Goal: Transaction & Acquisition: Purchase product/service

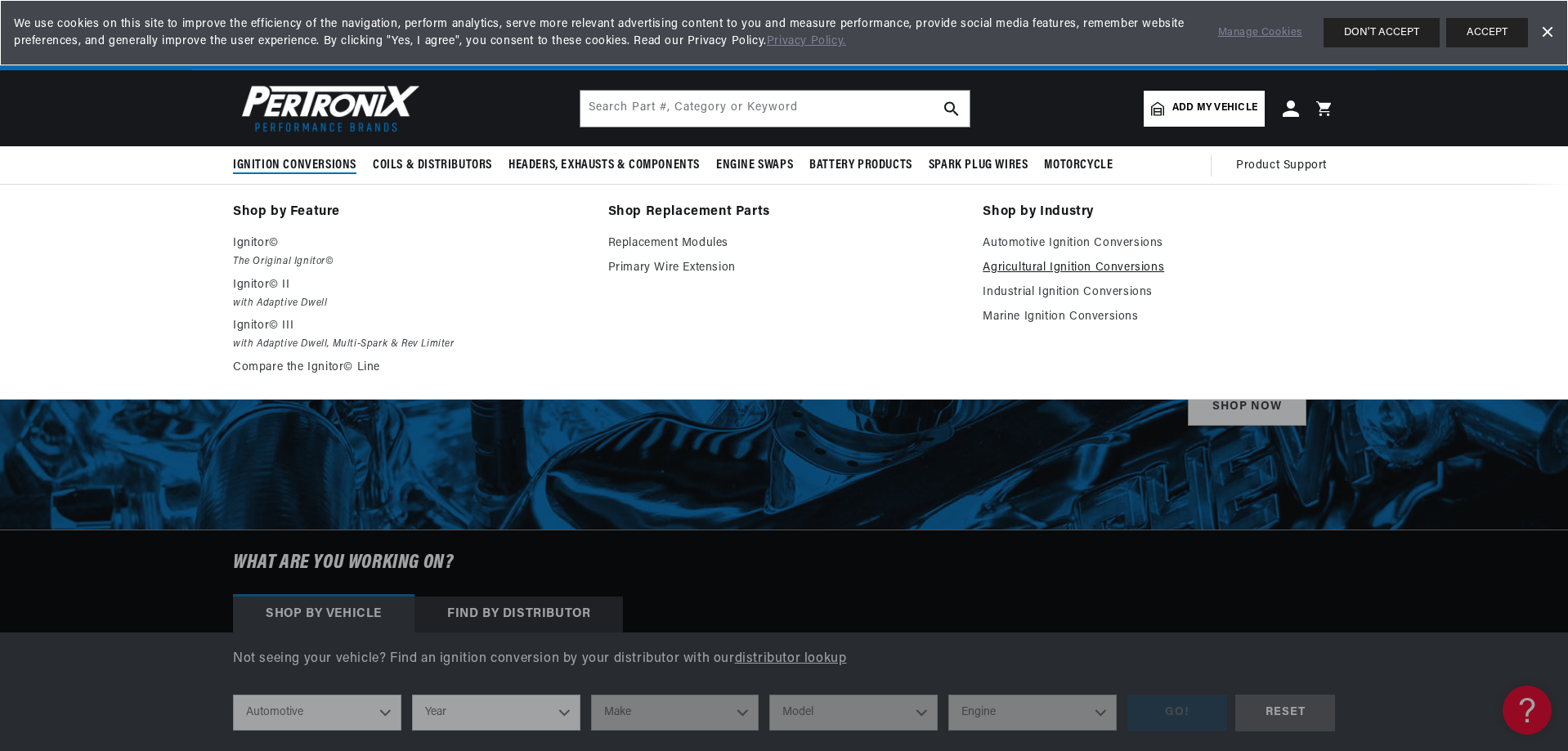
scroll to position [0, 495]
click at [1028, 242] on link "Automotive Ignition Conversions" at bounding box center [1158, 244] width 352 height 20
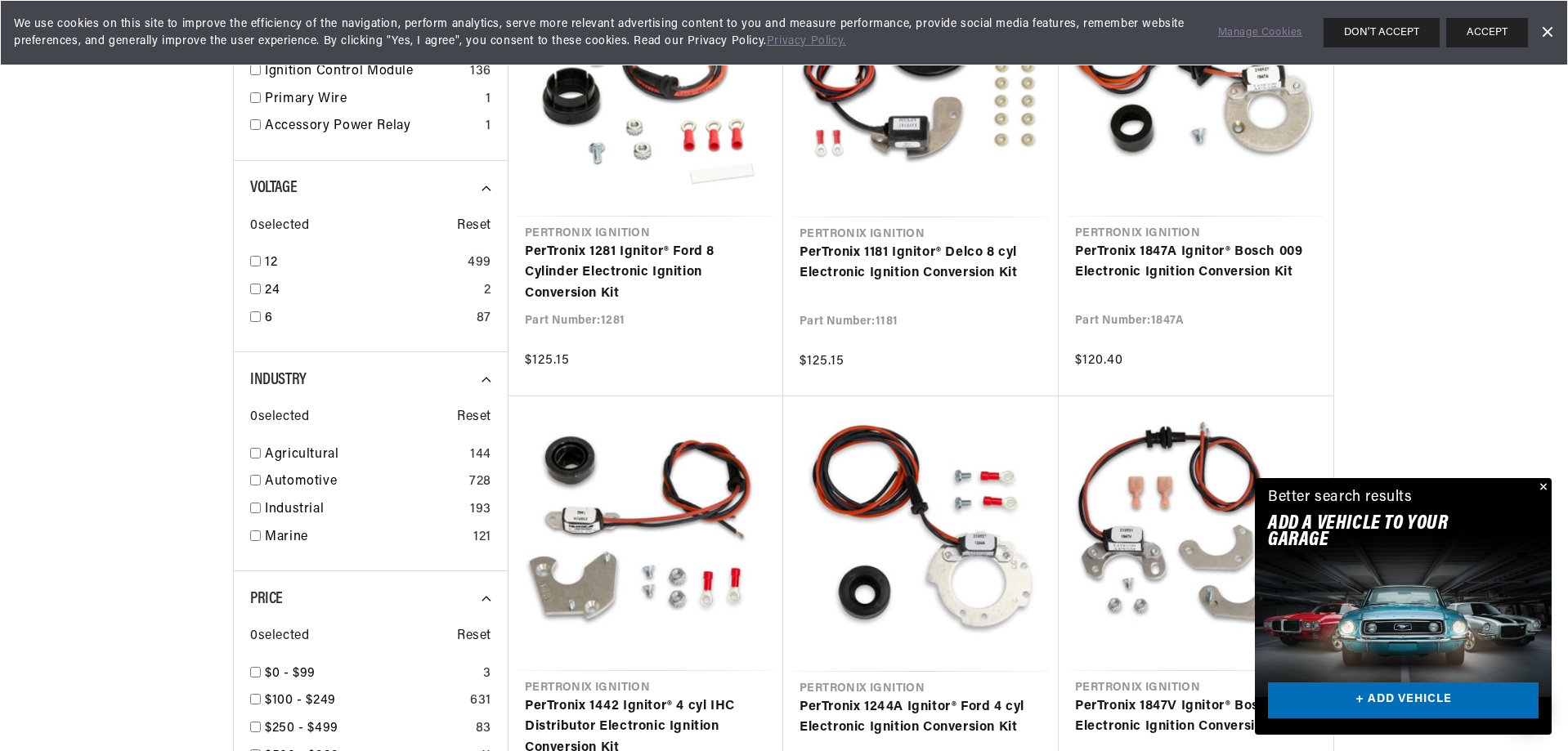
scroll to position [654, 0]
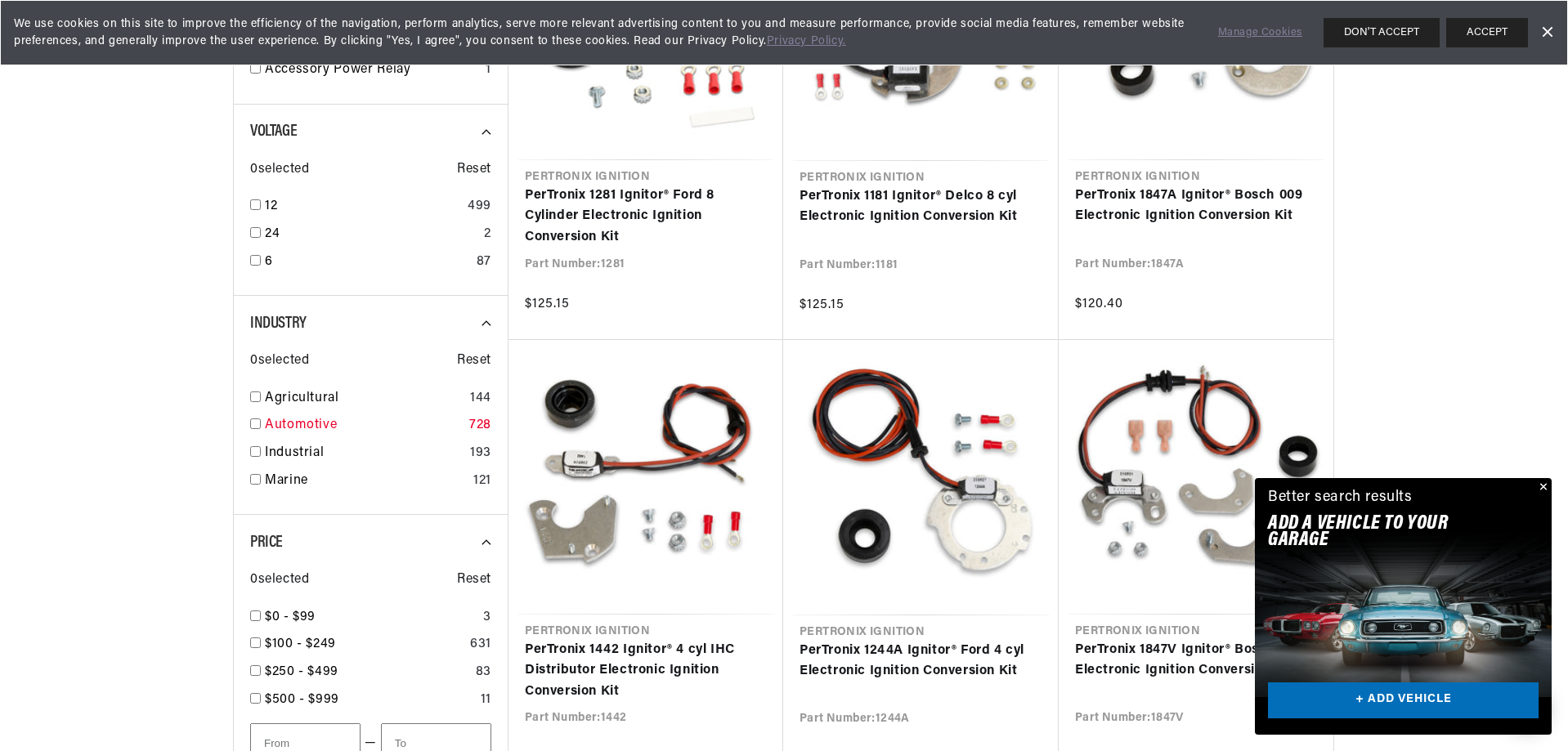
click at [278, 422] on link "Automotive" at bounding box center [364, 425] width 198 height 21
checkbox input "true"
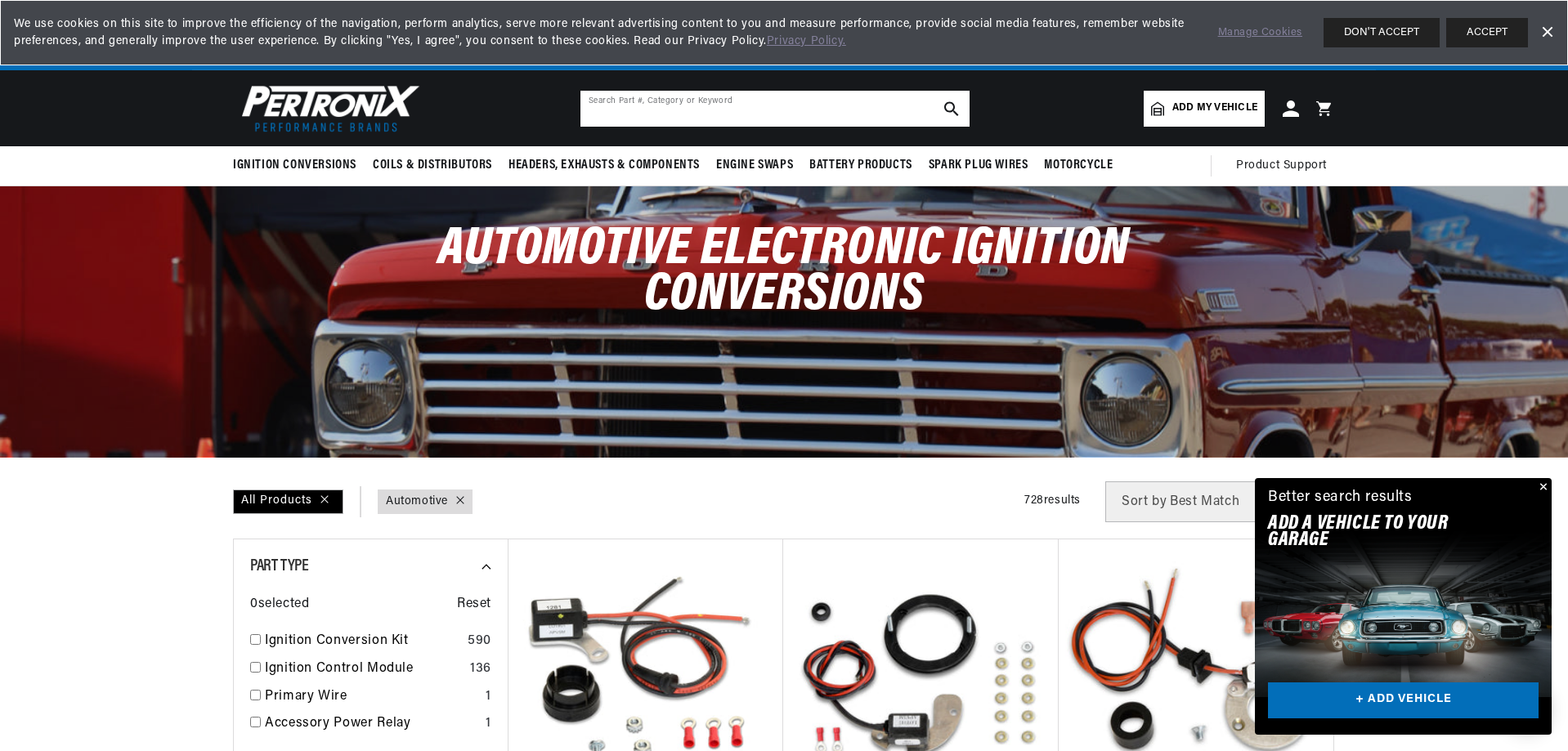
click at [726, 112] on input "text" at bounding box center [774, 109] width 389 height 36
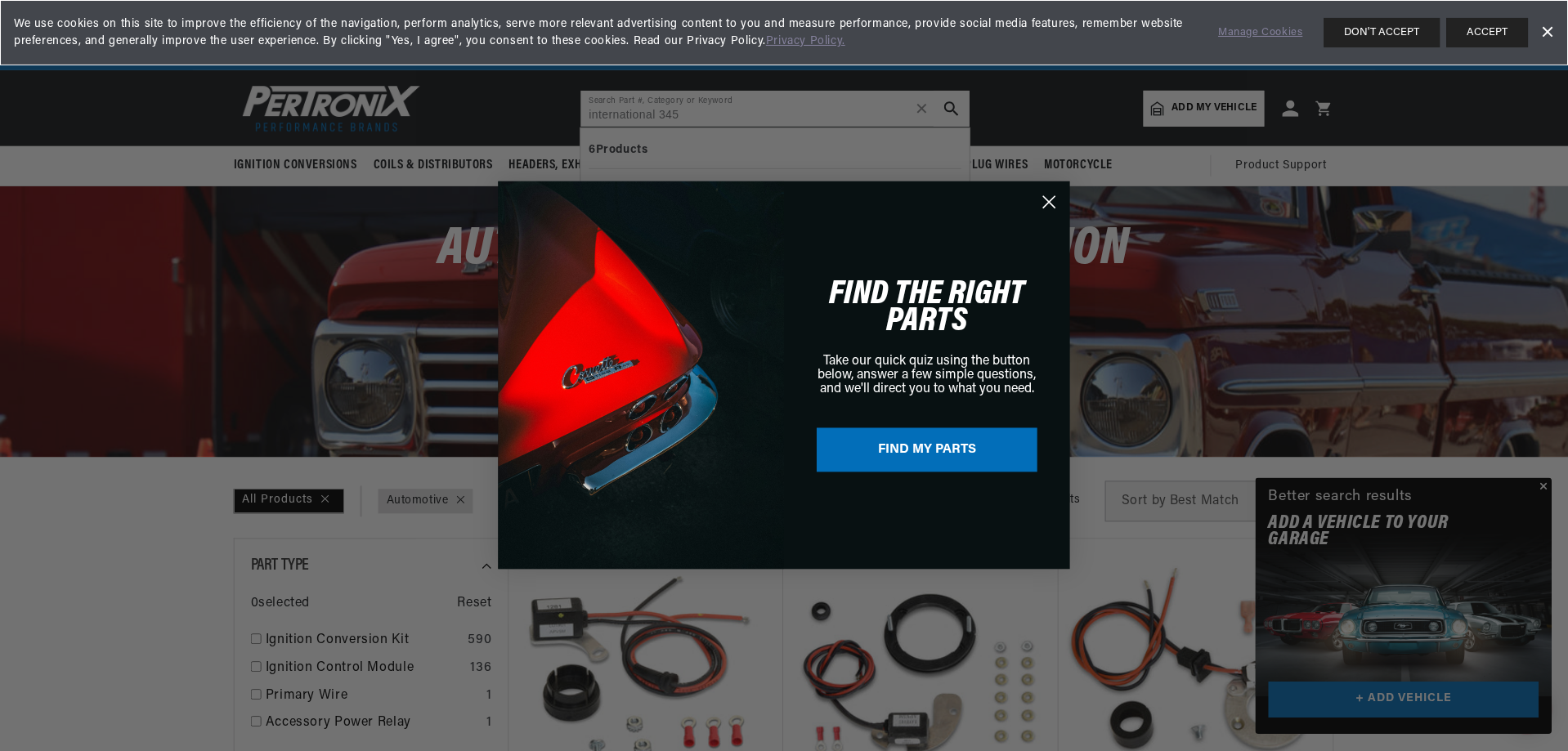
scroll to position [0, 495]
type input "international 345"
click at [1044, 199] on circle "Close dialog" at bounding box center [1049, 202] width 27 height 27
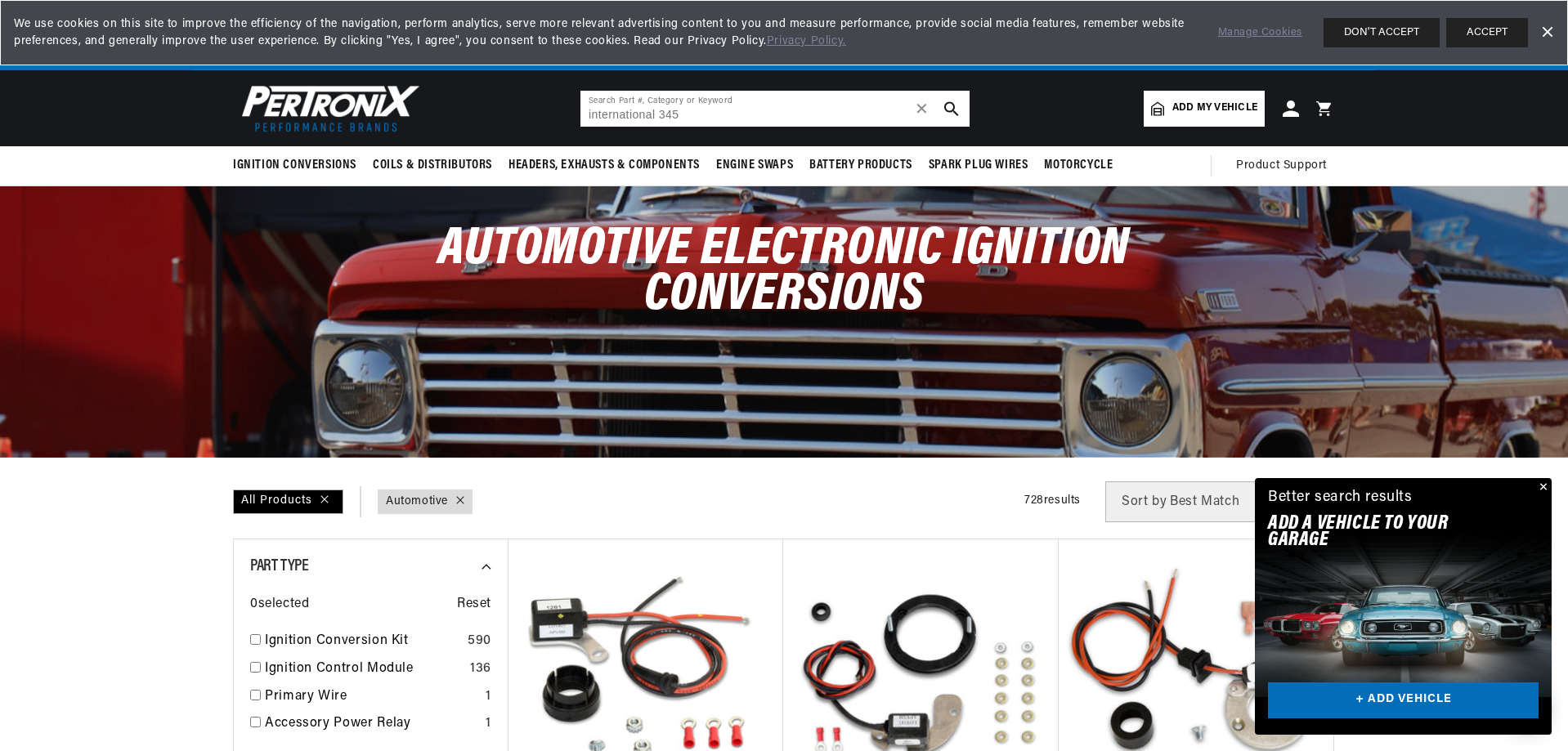
click at [724, 111] on input "international 345" at bounding box center [774, 109] width 389 height 36
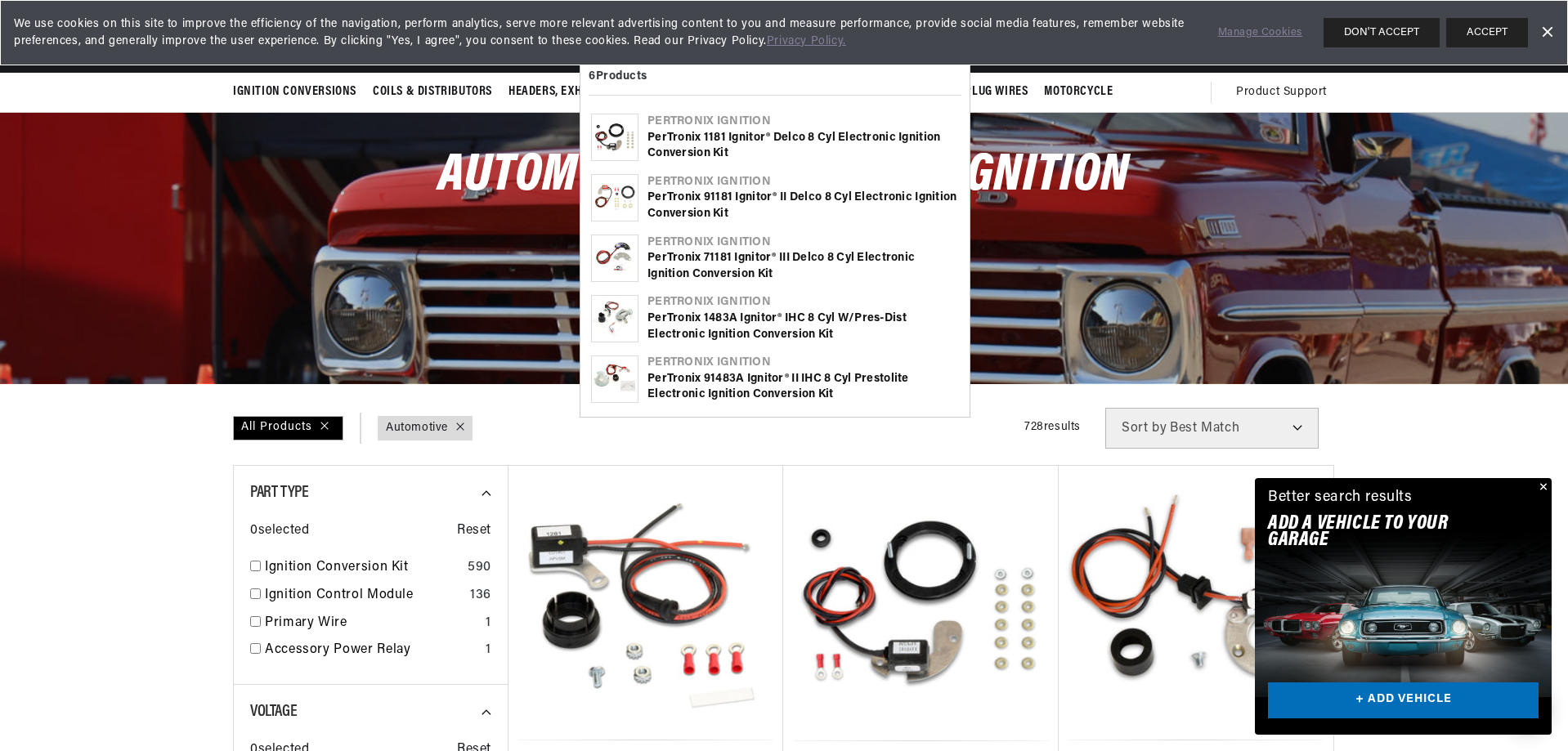
scroll to position [0, 0]
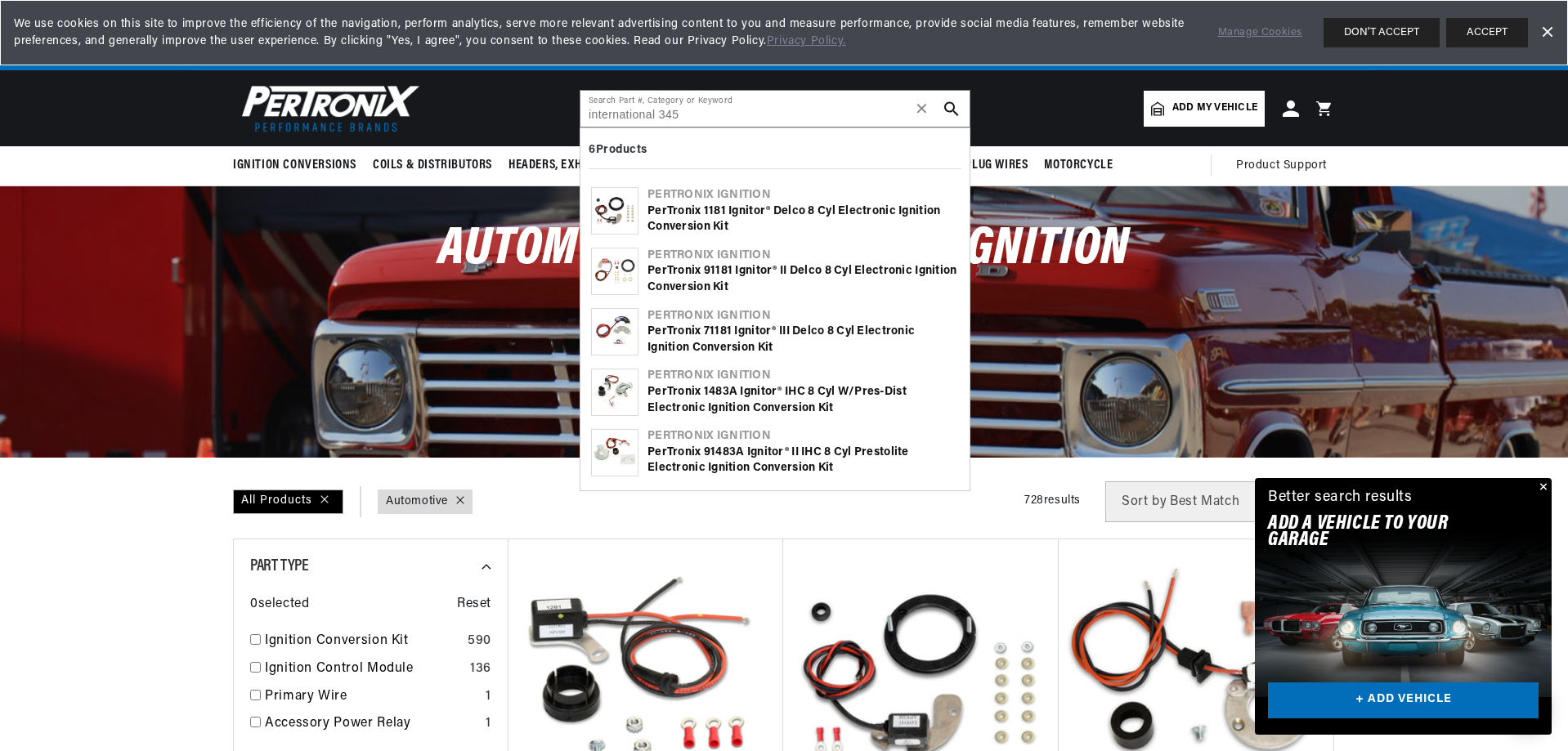
click at [608, 384] on img at bounding box center [615, 392] width 46 height 46
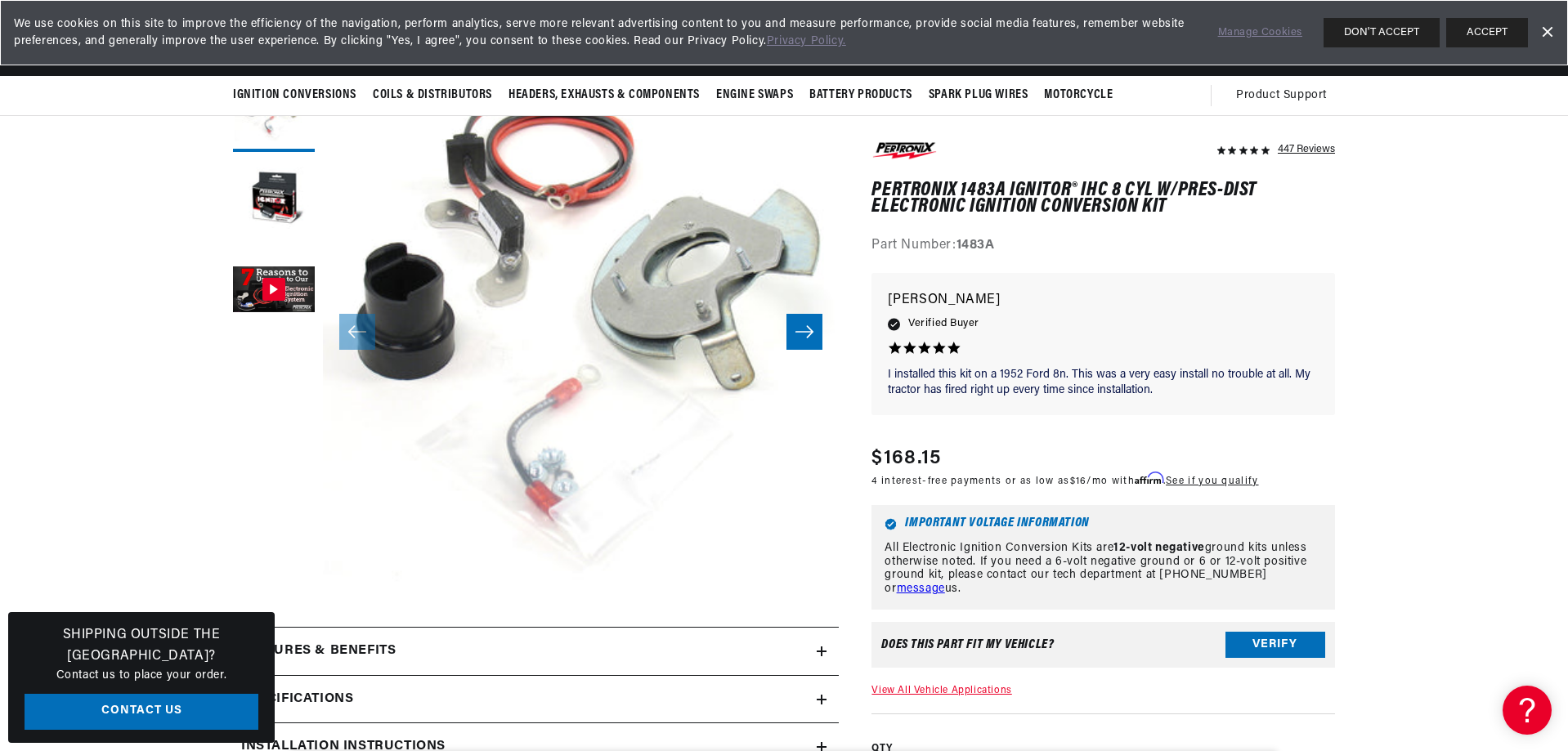
scroll to position [164, 0]
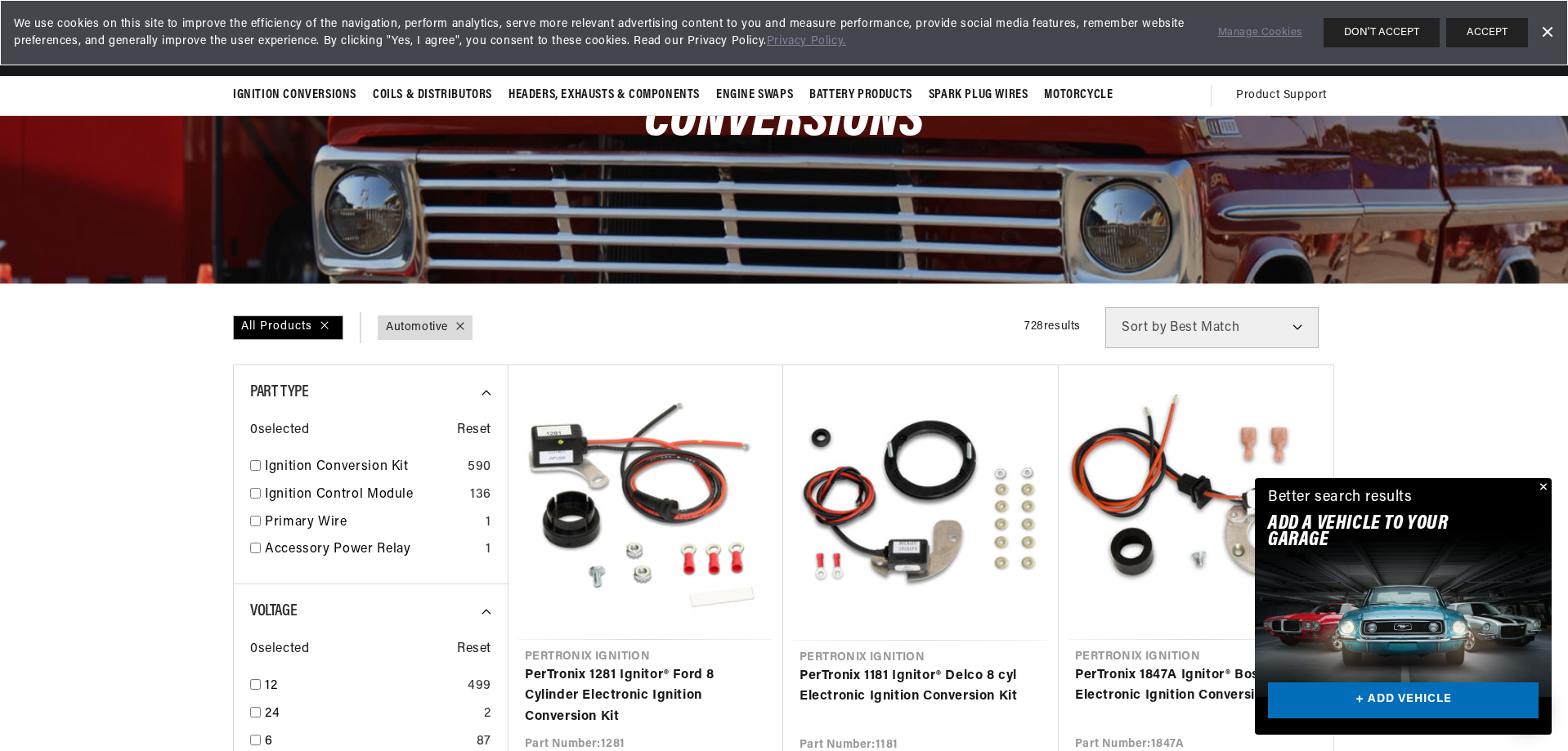
scroll to position [164, 0]
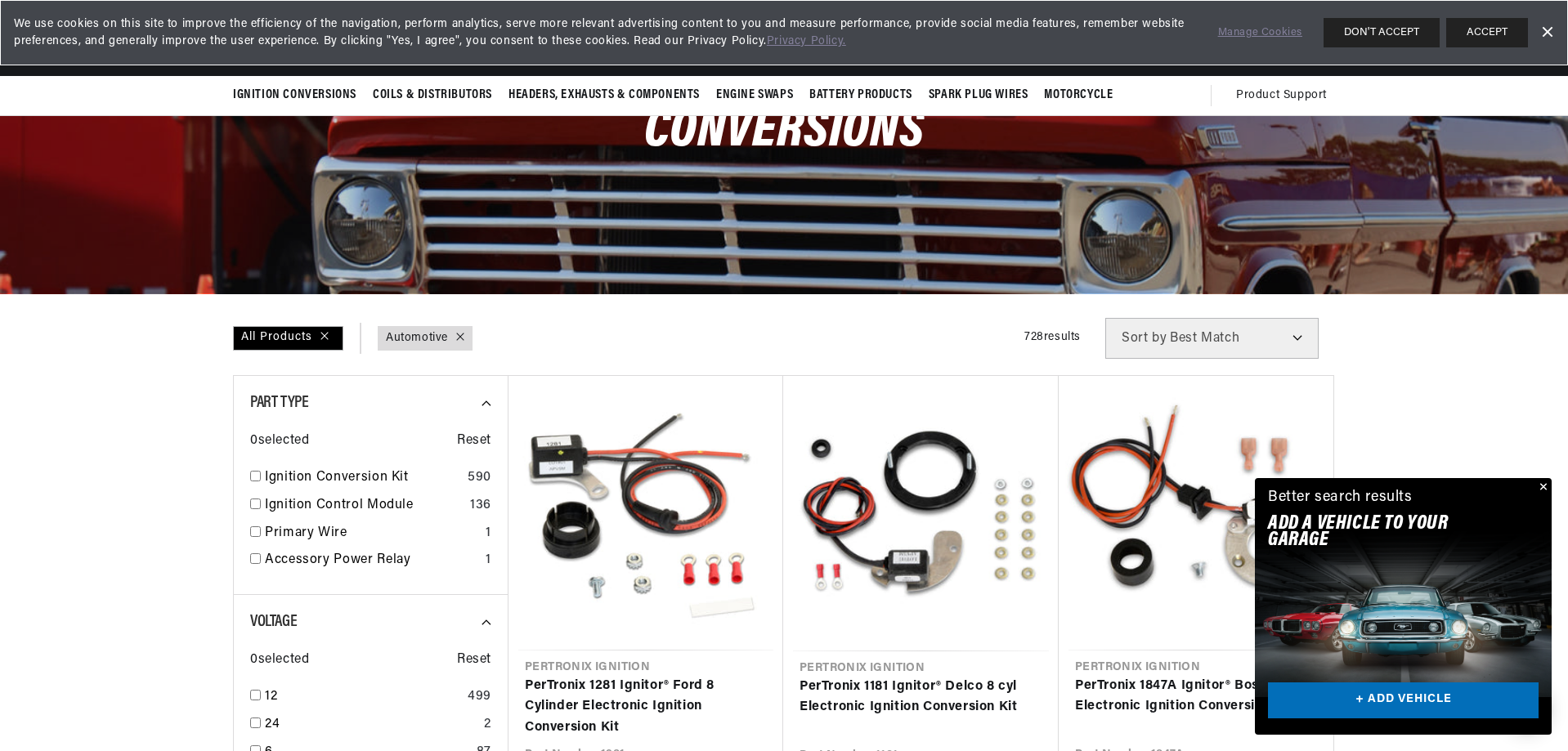
drag, startPoint x: 593, startPoint y: 364, endPoint x: 655, endPoint y: 353, distance: 63.0
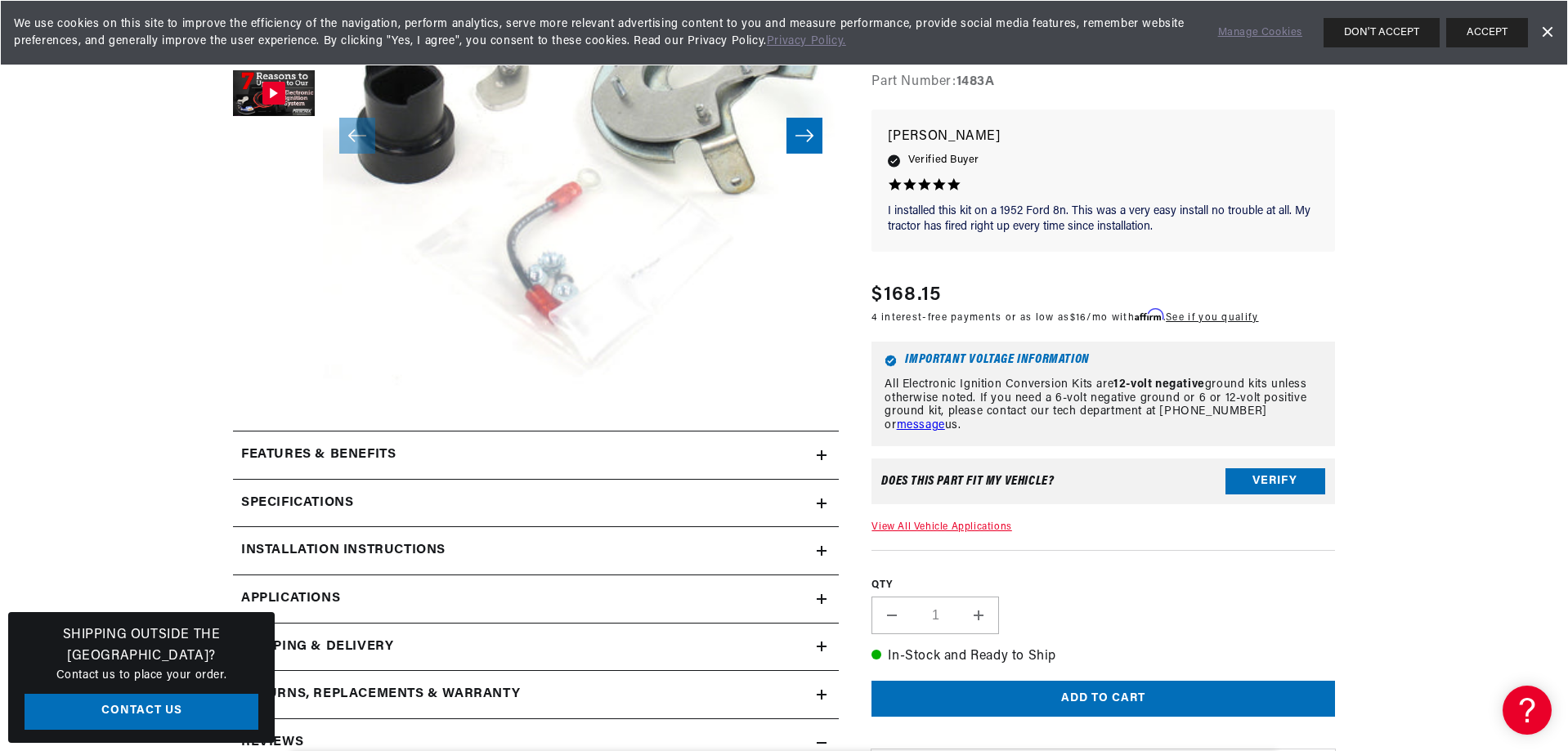
scroll to position [408, 0]
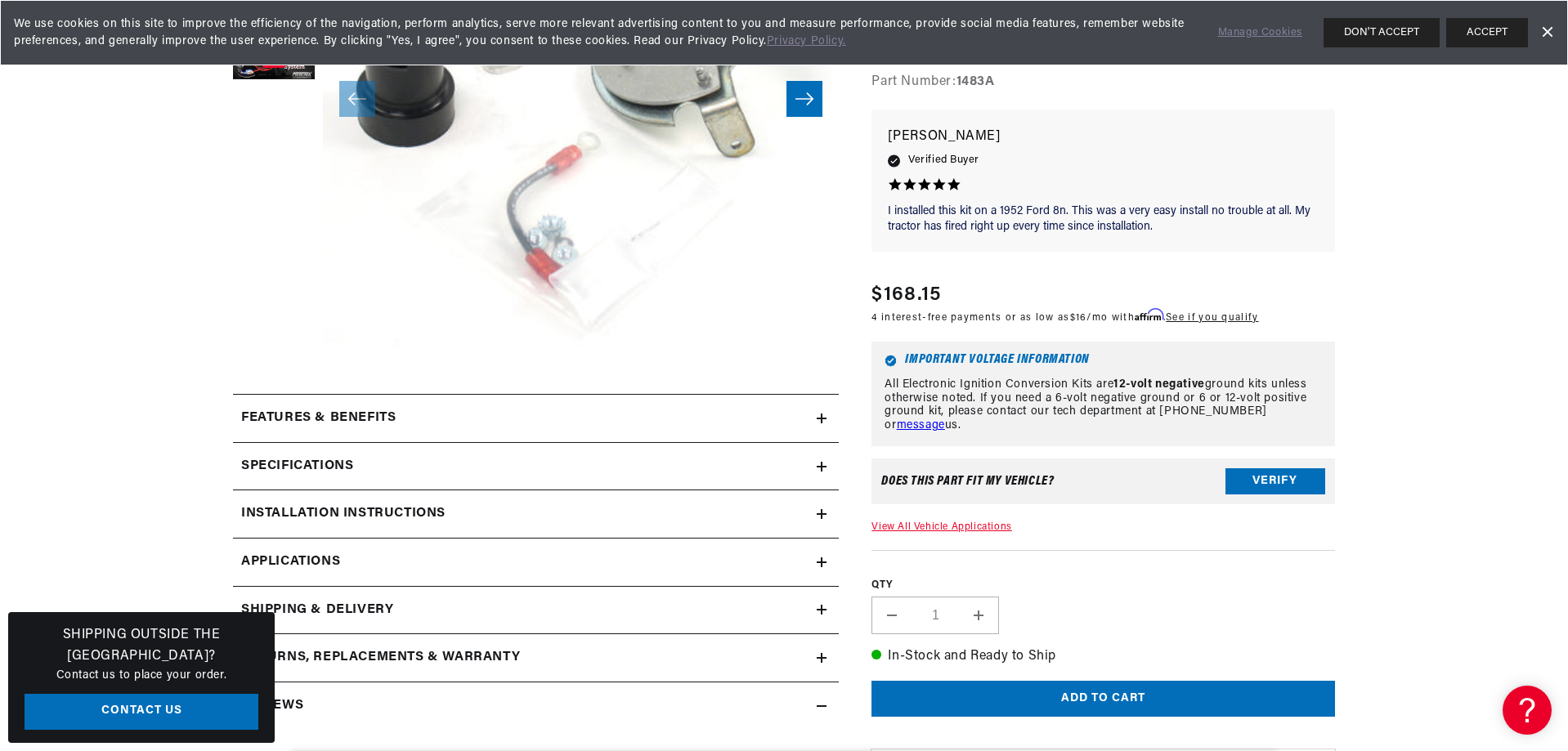
click at [355, 552] on link "Applications" at bounding box center [536, 562] width 606 height 48
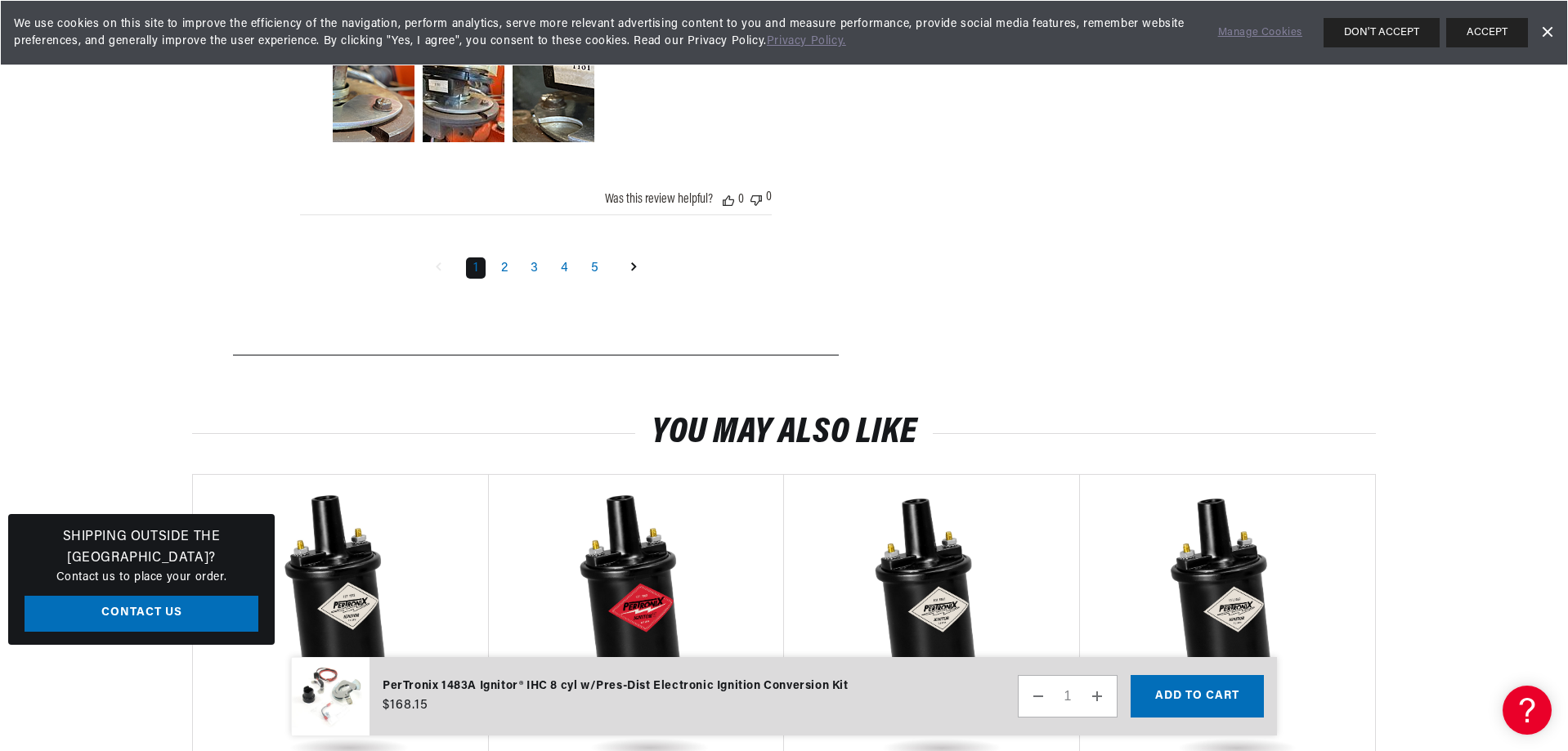
click at [146, 484] on section "You may also like Vendor Pertronix Ignition PerTronix 40011 Ignitor Oil Filled …" at bounding box center [784, 651] width 1568 height 541
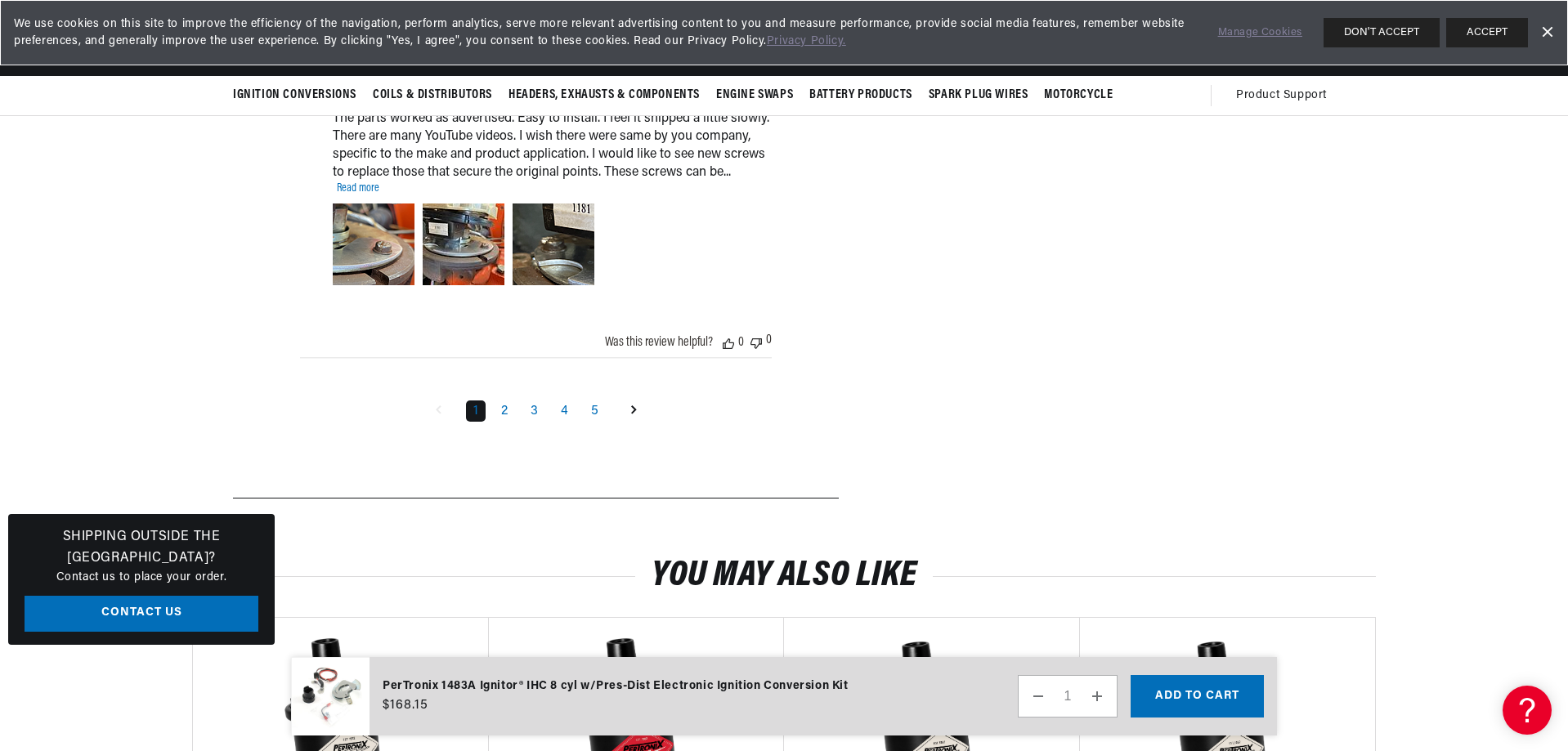
scroll to position [2408, 0]
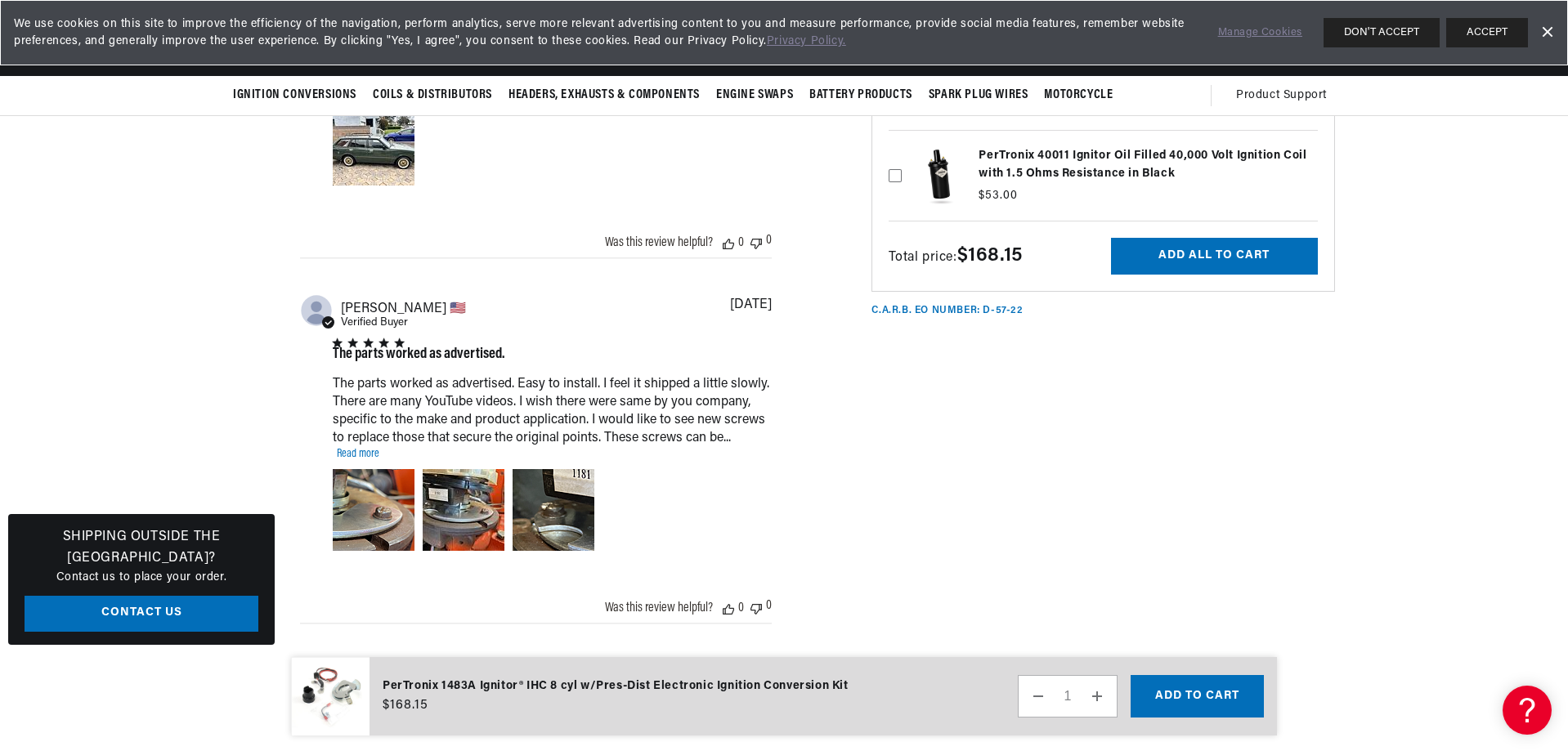
click at [1552, 30] on link "Dismiss Banner" at bounding box center [1547, 33] width 25 height 25
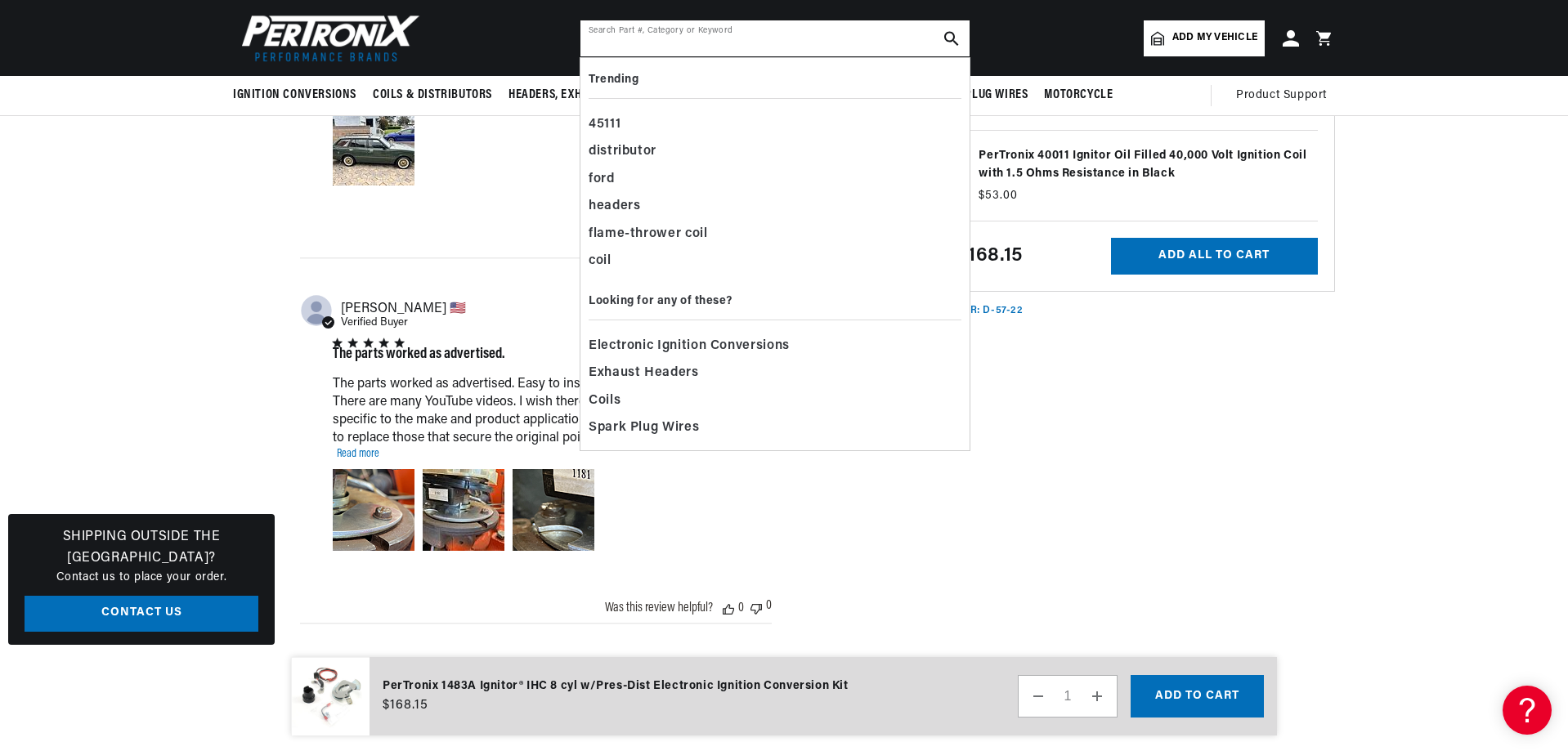
click at [605, 31] on input "text" at bounding box center [774, 38] width 389 height 36
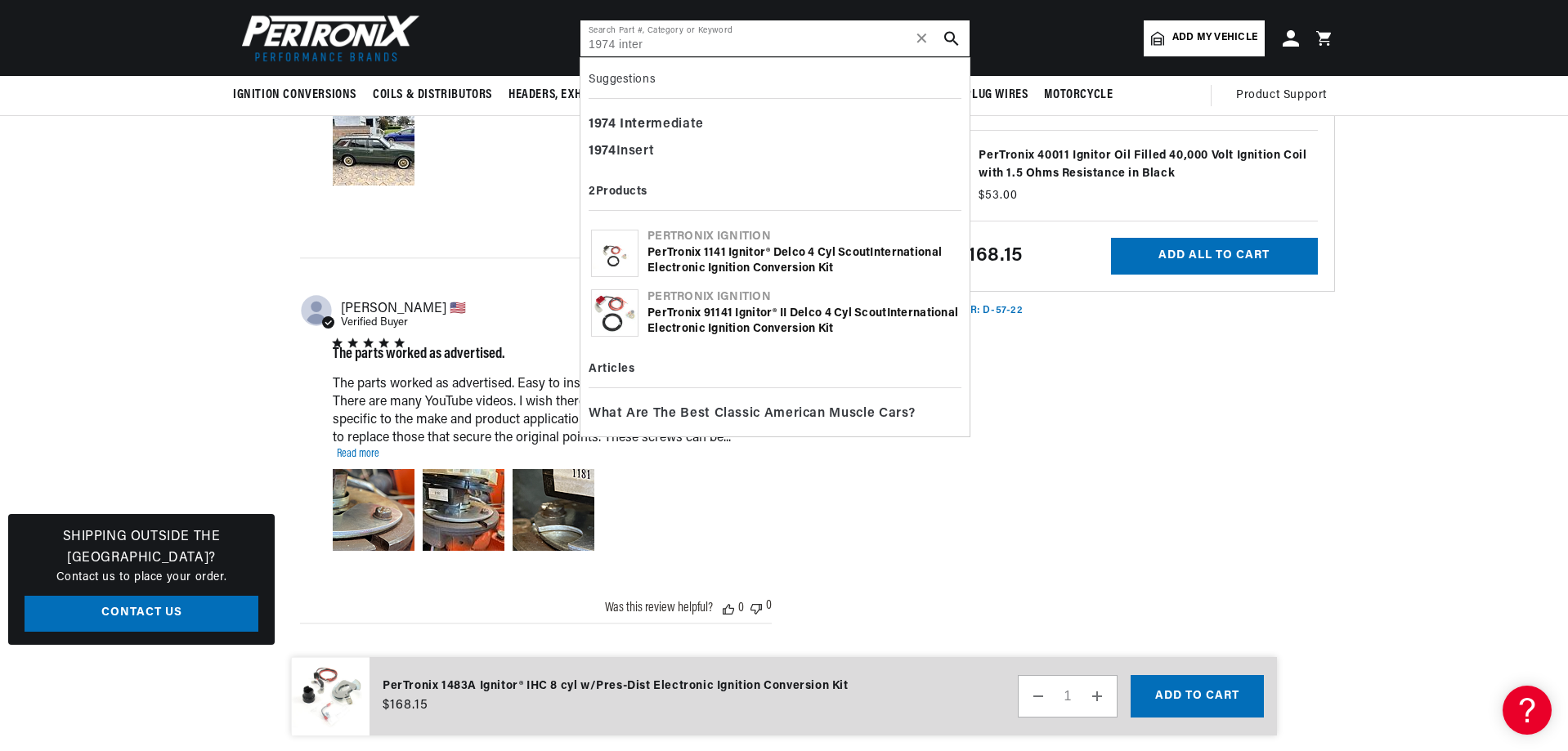
scroll to position [0, 495]
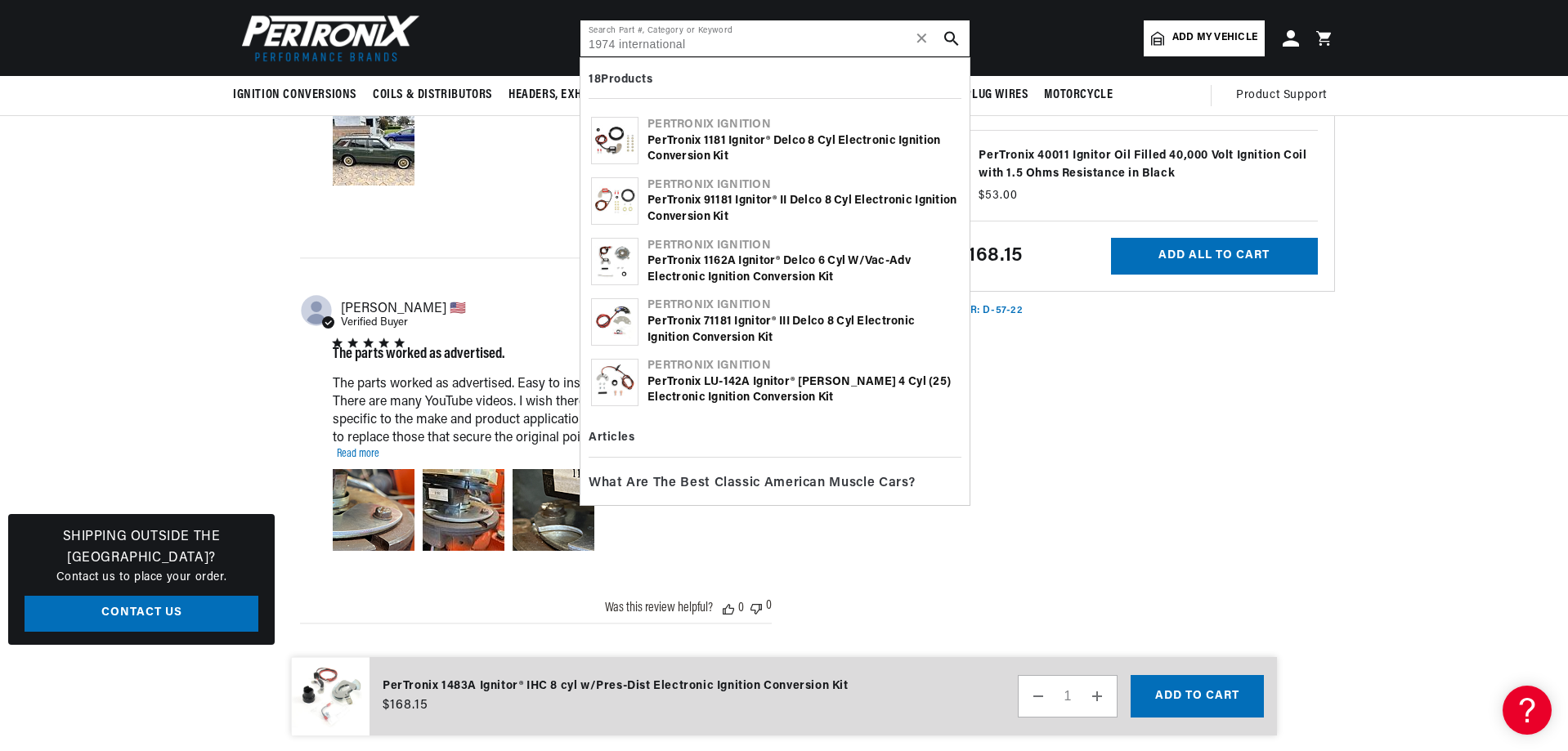
type input "1974 international"
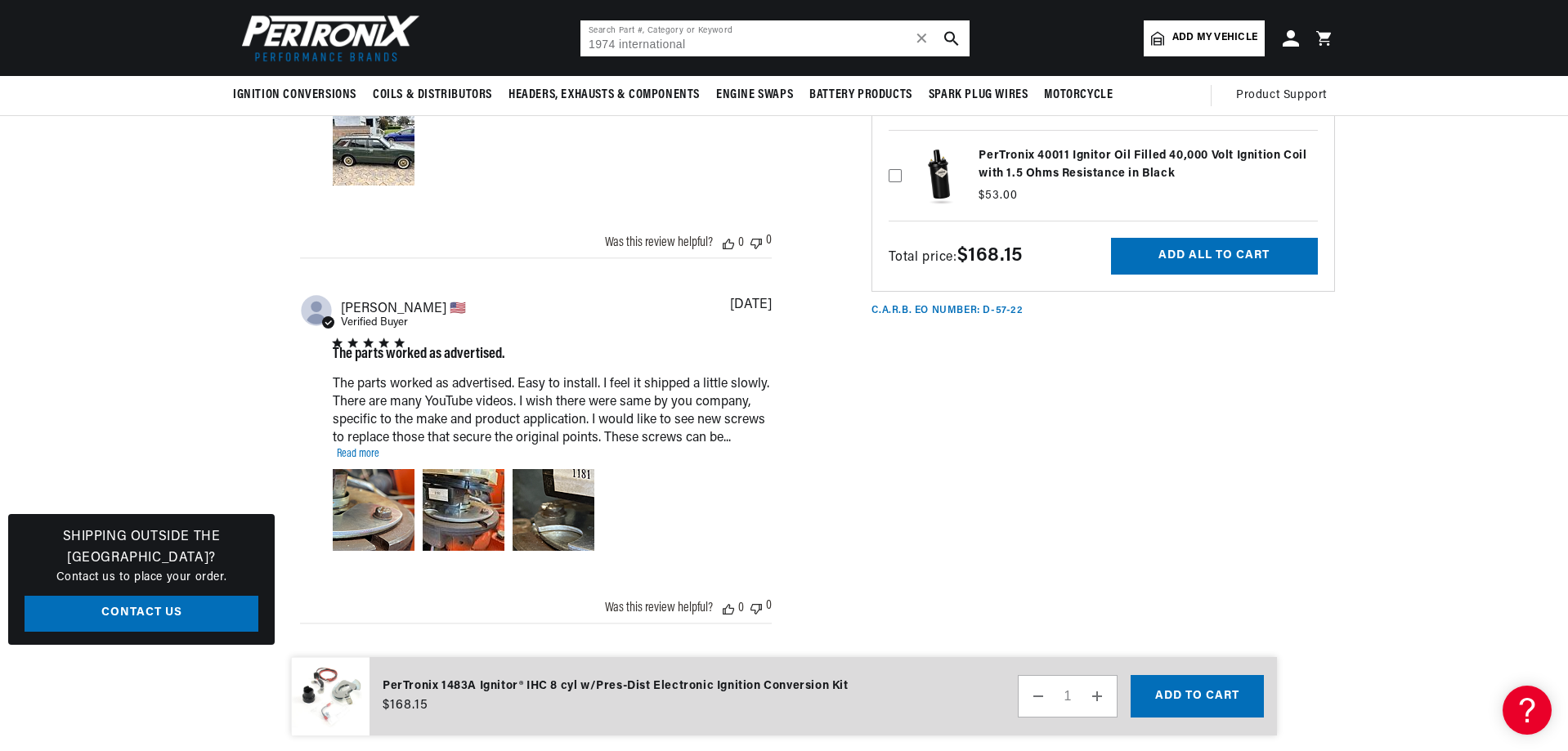
scroll to position [0, 232]
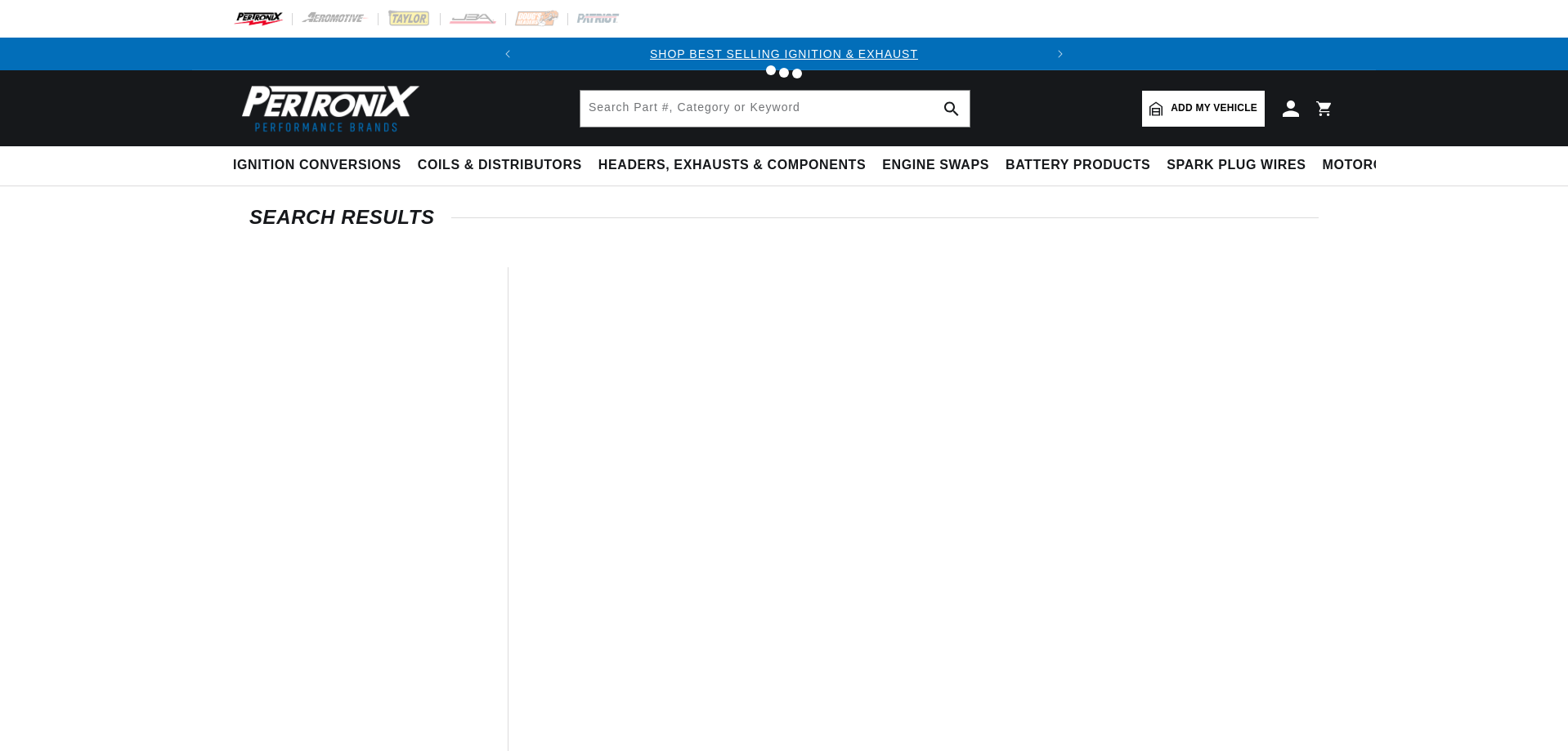
type input "1974 international"
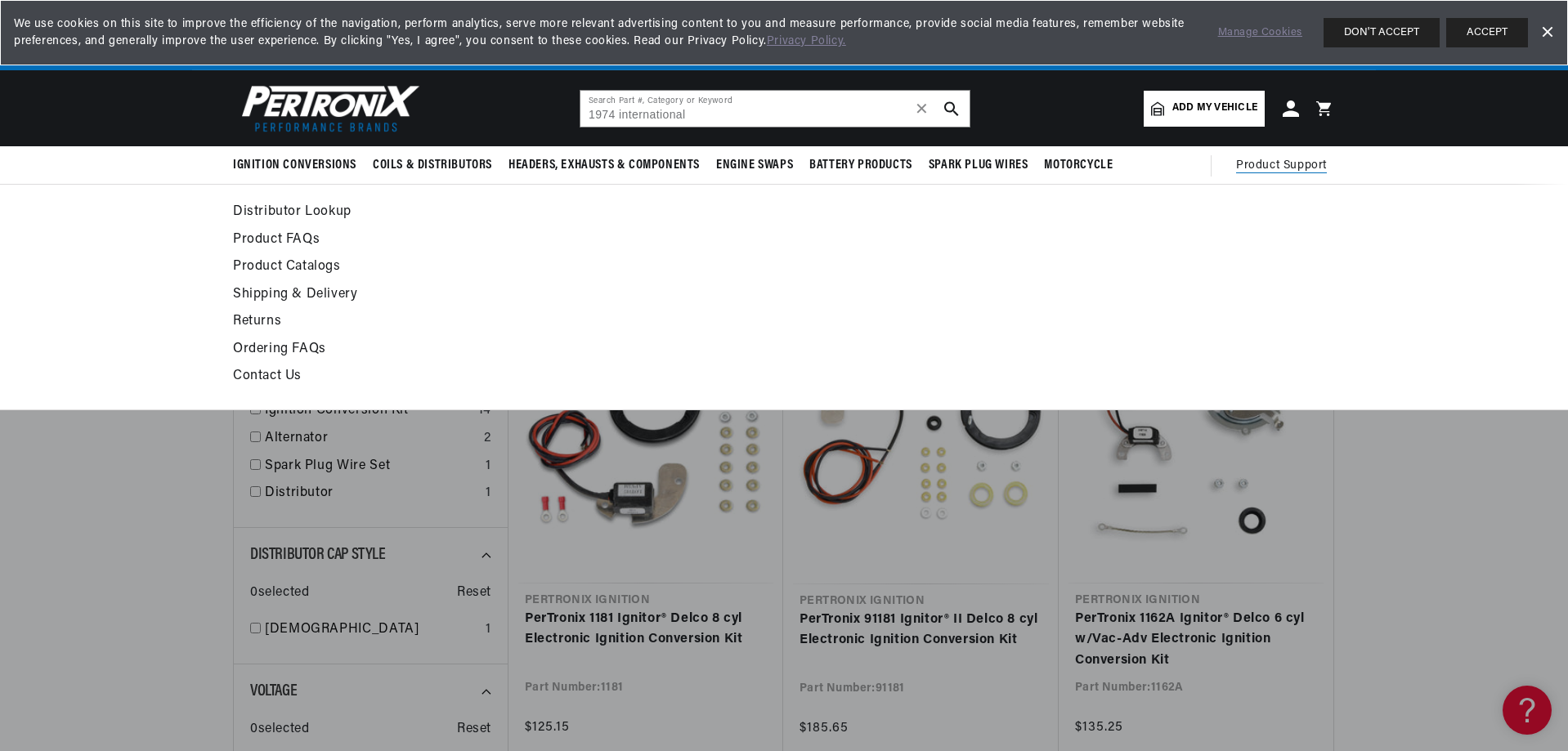
click at [246, 374] on link "Contact Us" at bounding box center [635, 376] width 804 height 23
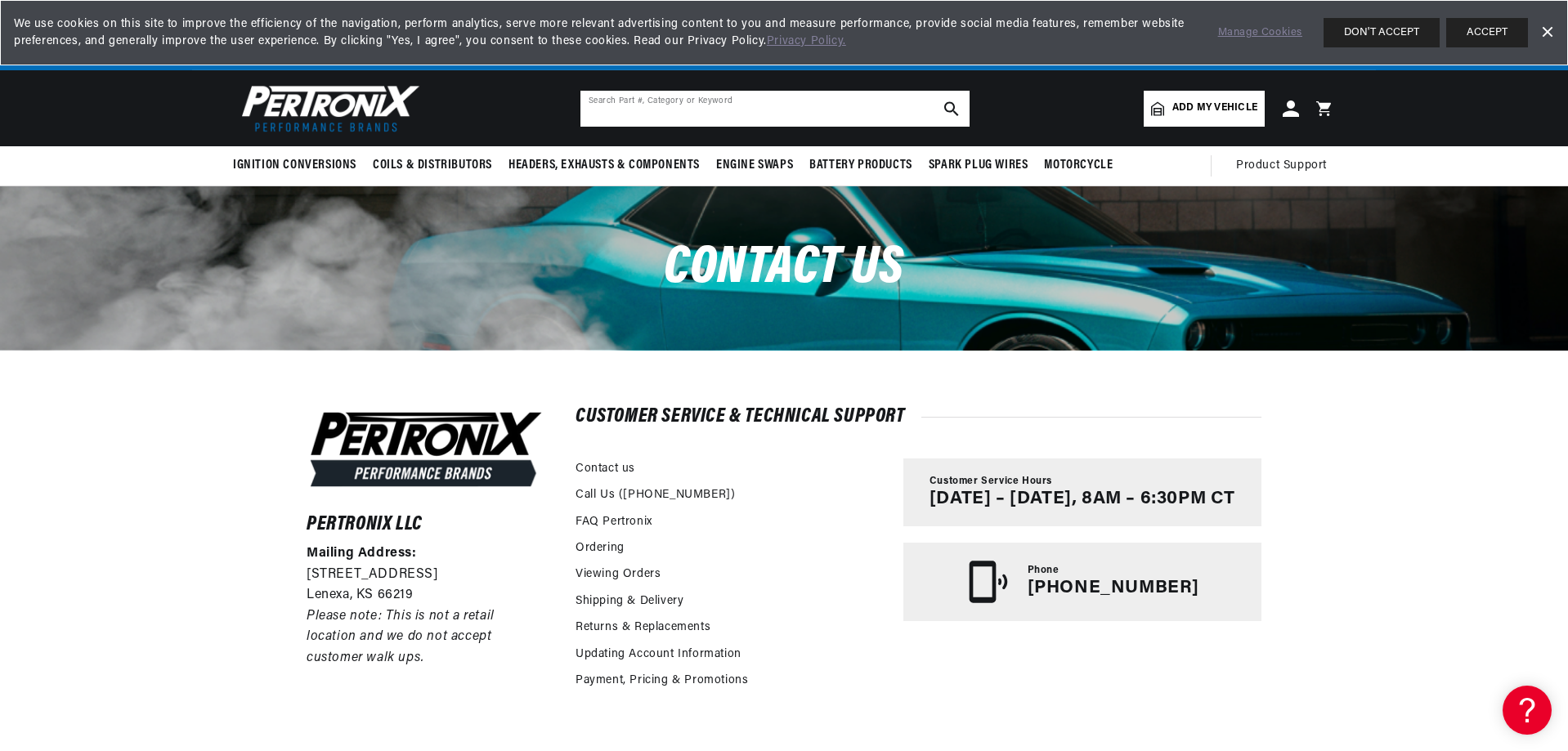
click at [757, 100] on input "text" at bounding box center [774, 109] width 389 height 36
type input "ho182"
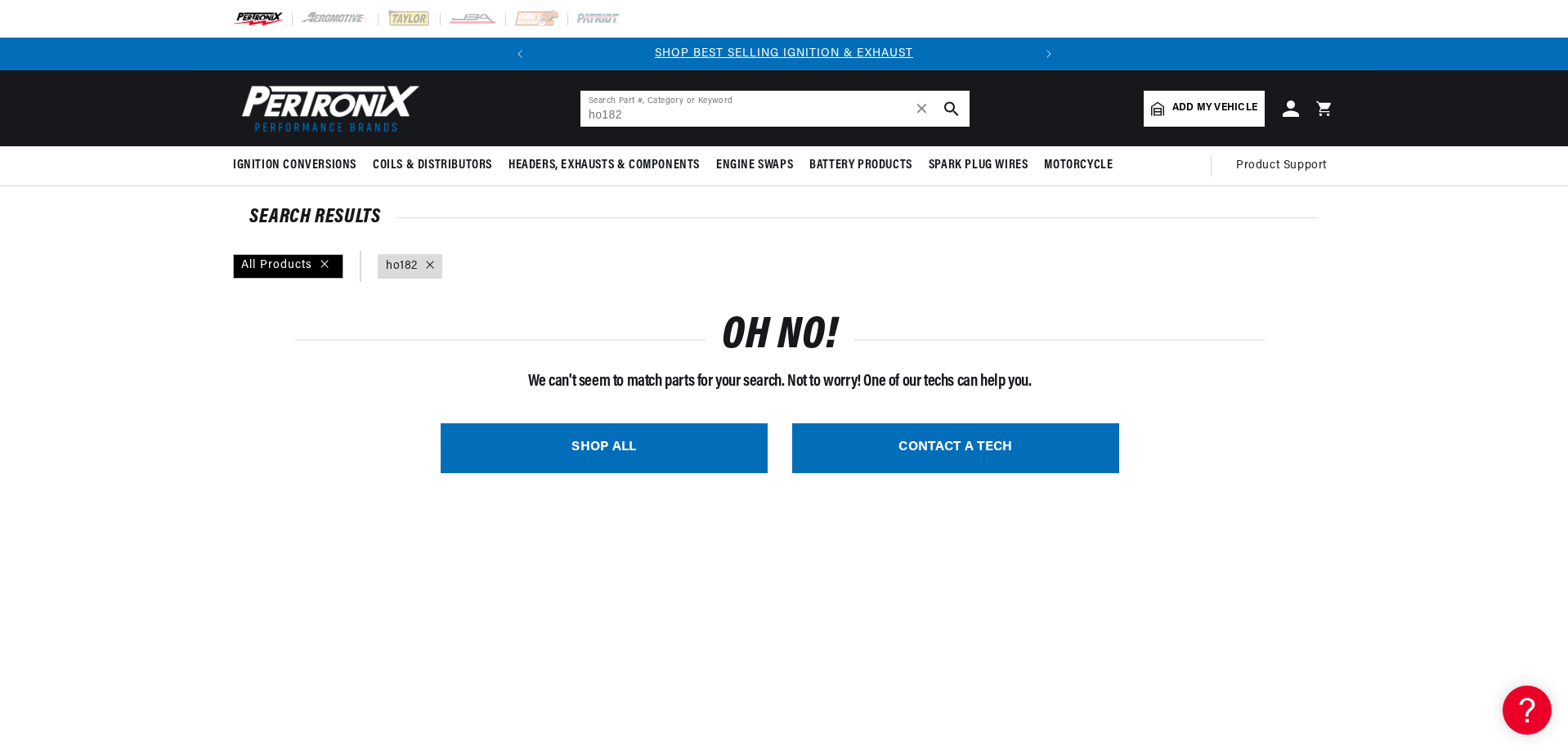
click at [603, 115] on input "ho182" at bounding box center [774, 109] width 389 height 36
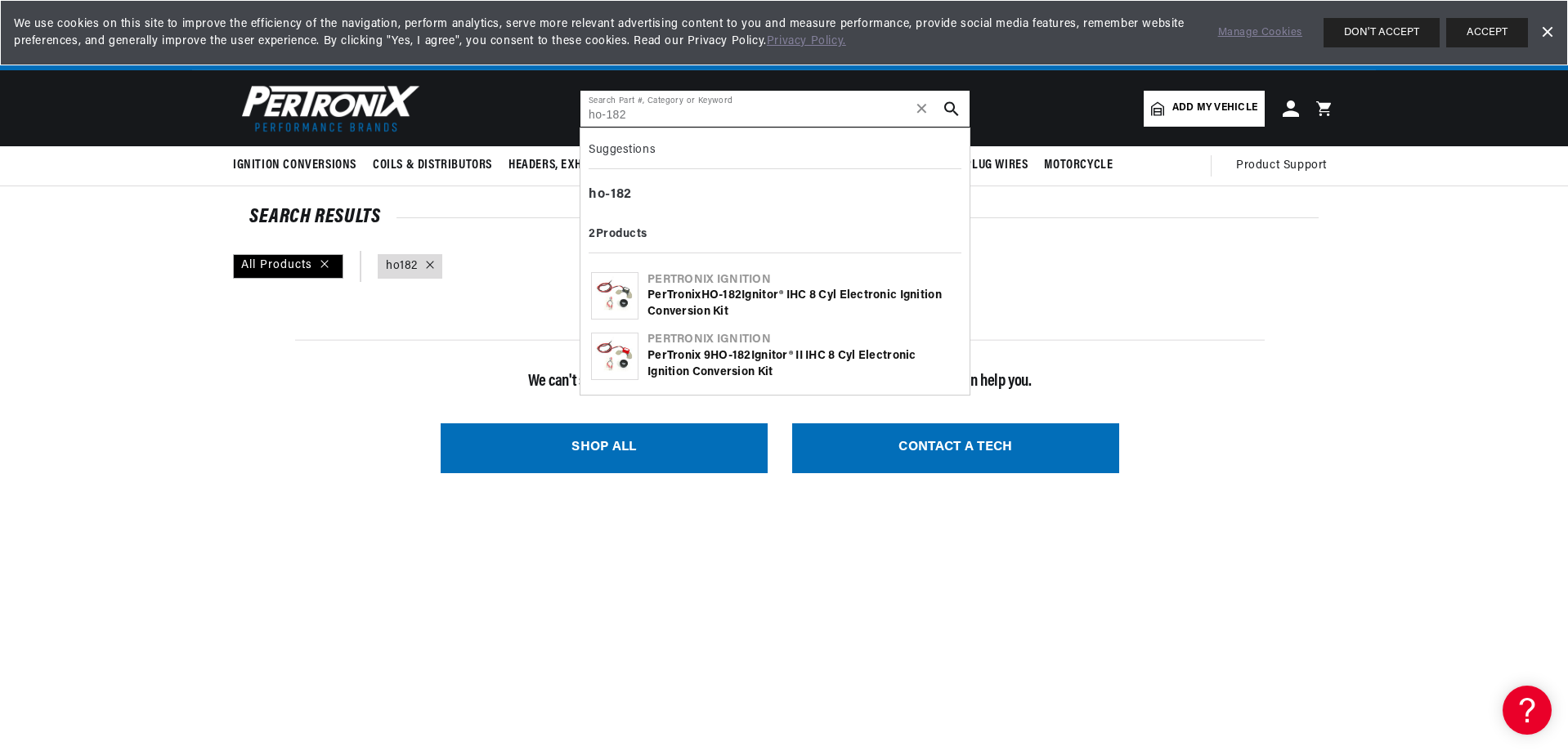
type input "ho-182"
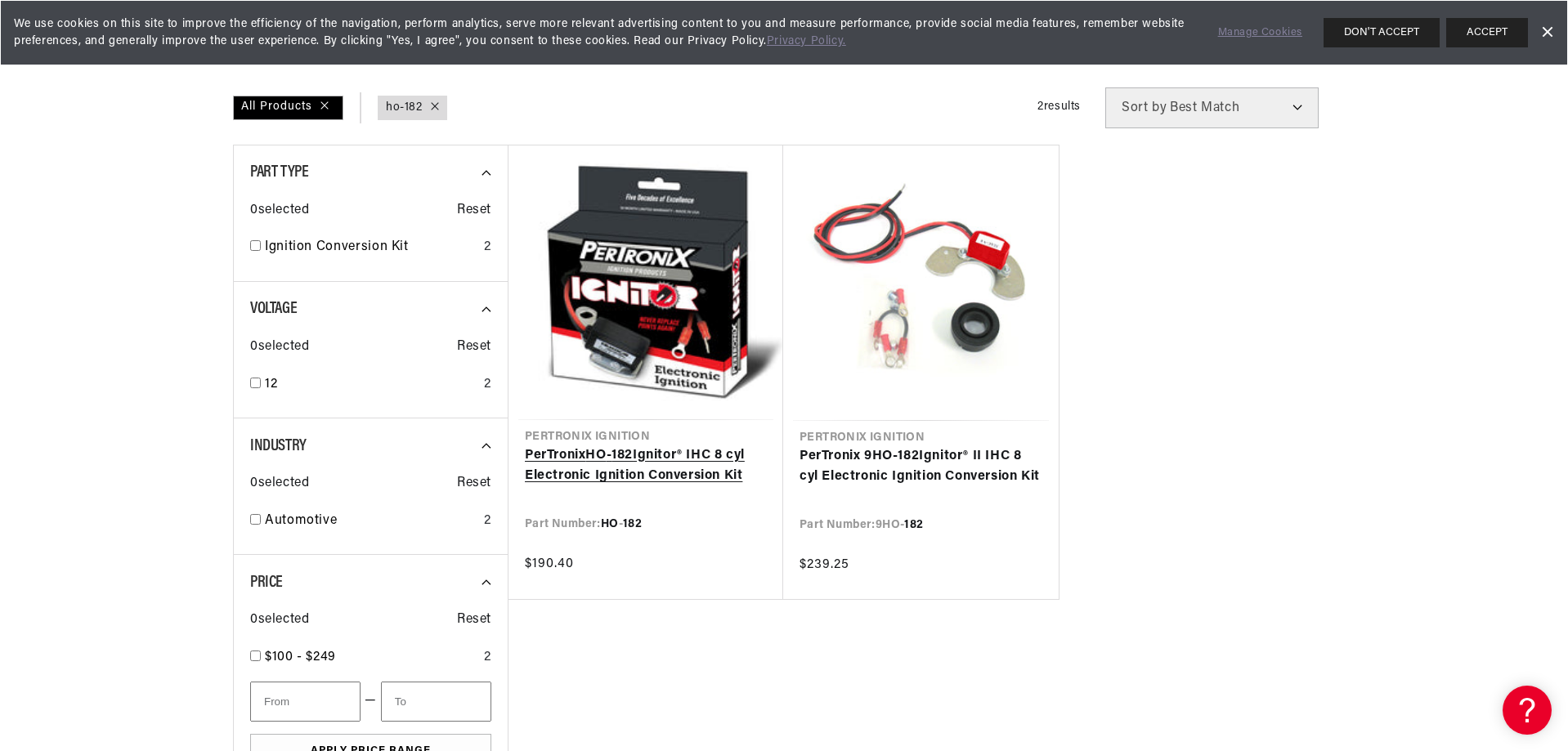
click at [628, 458] on link "PerTronix HO - 182 Ignitor® IHC 8 cyl Electronic Ignition Conversion Kit" at bounding box center [646, 465] width 242 height 42
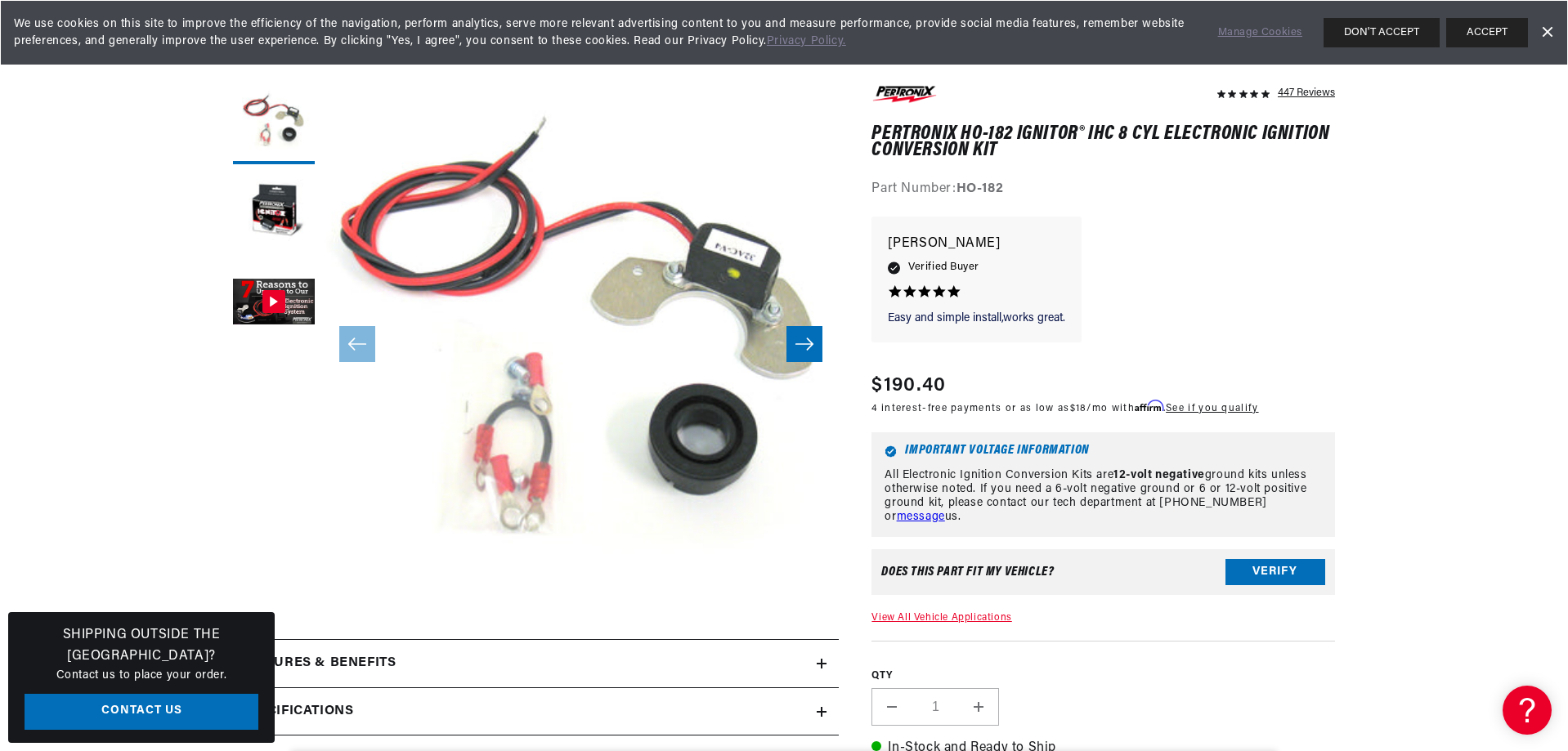
scroll to position [245, 0]
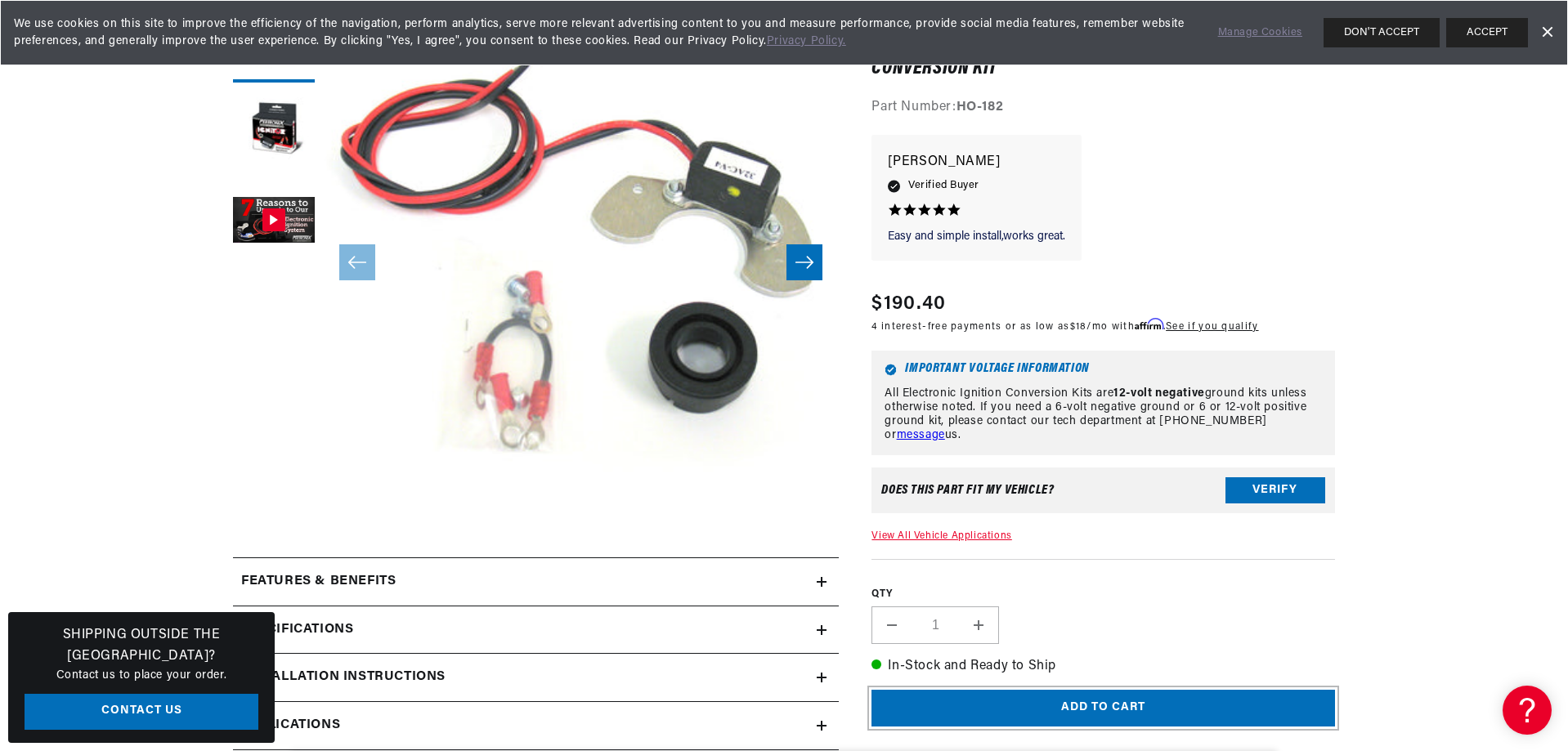
click at [1141, 704] on button "Add to cart" at bounding box center [1103, 708] width 463 height 37
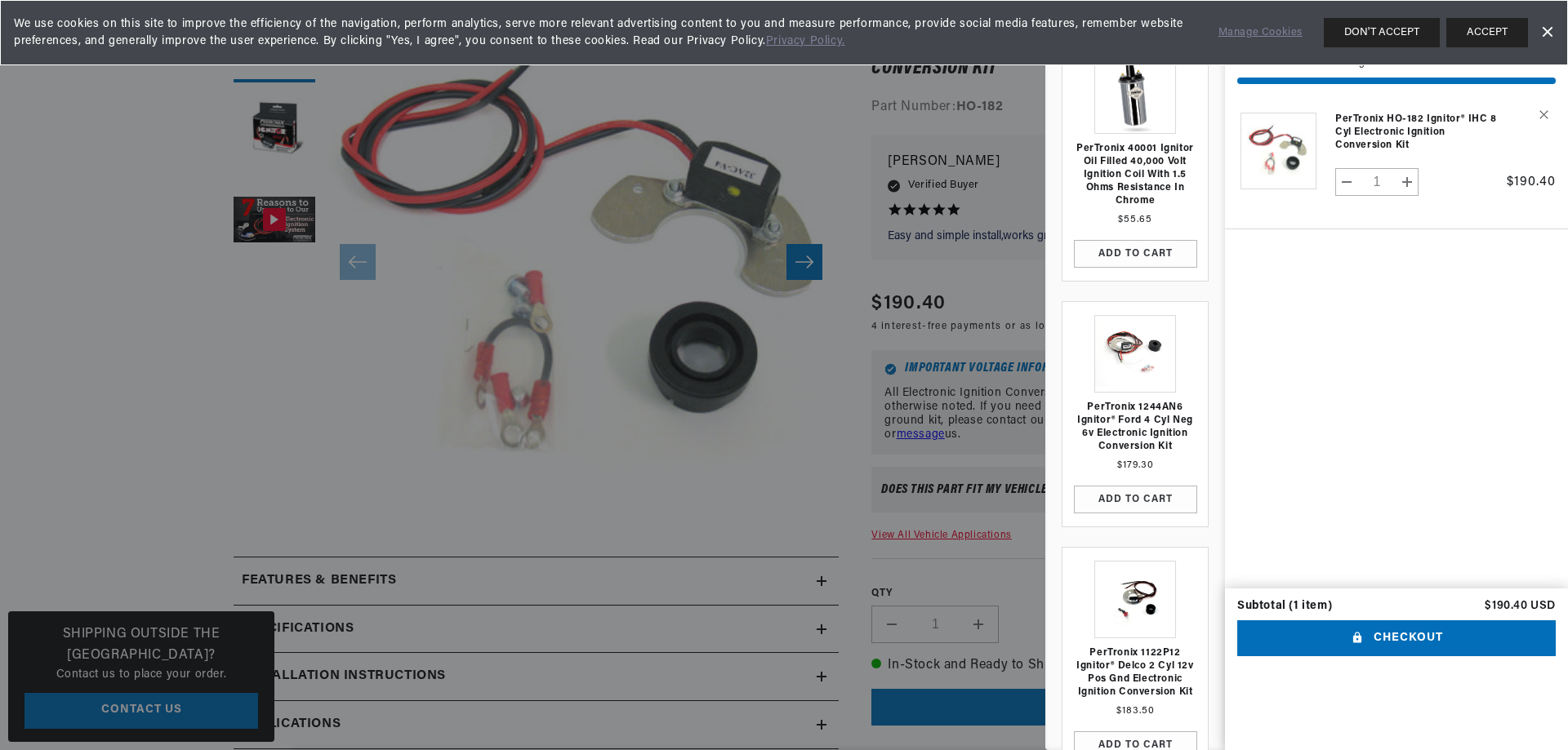
click at [782, 447] on div at bounding box center [784, 375] width 1568 height 750
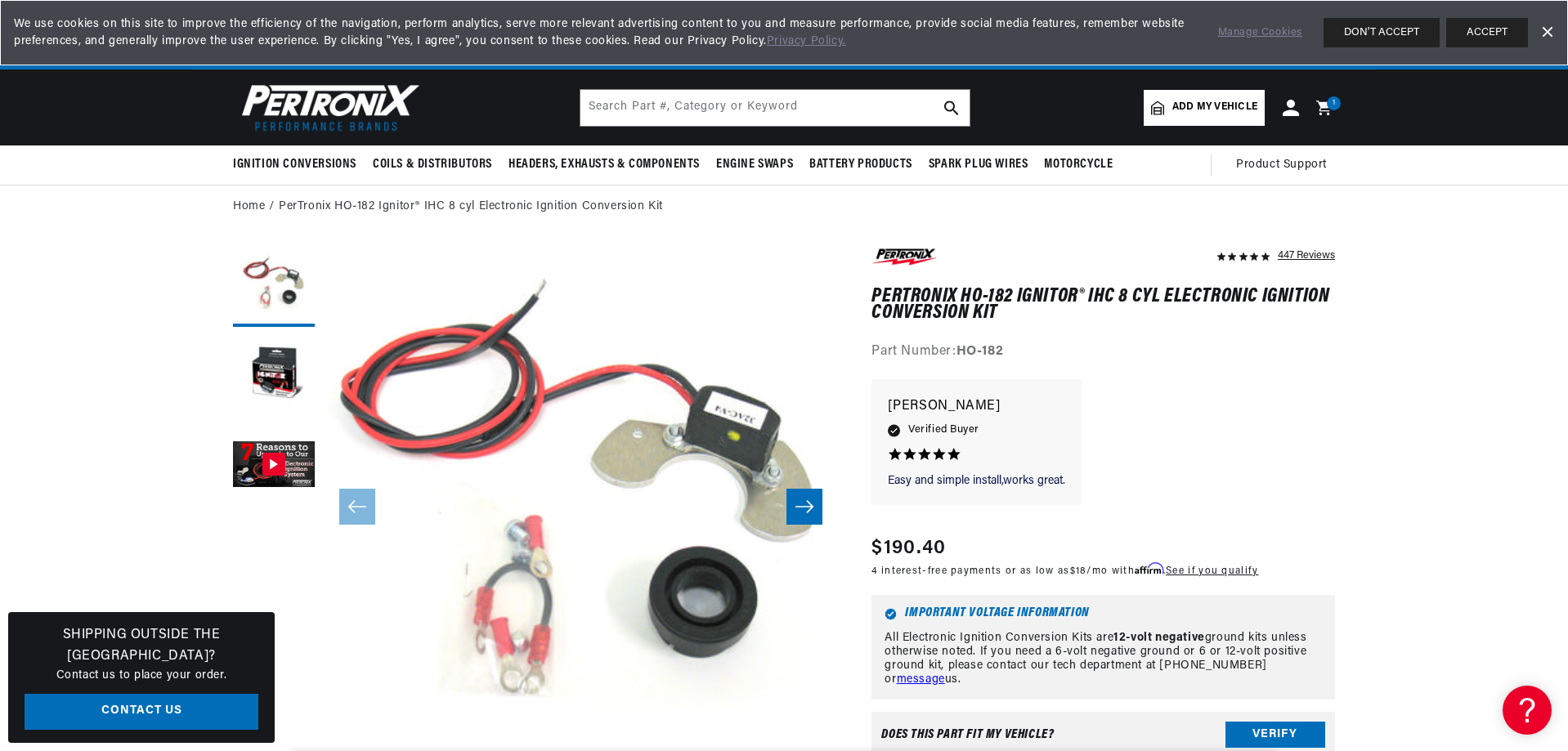
scroll to position [0, 0]
click at [768, 110] on input "text" at bounding box center [774, 109] width 389 height 36
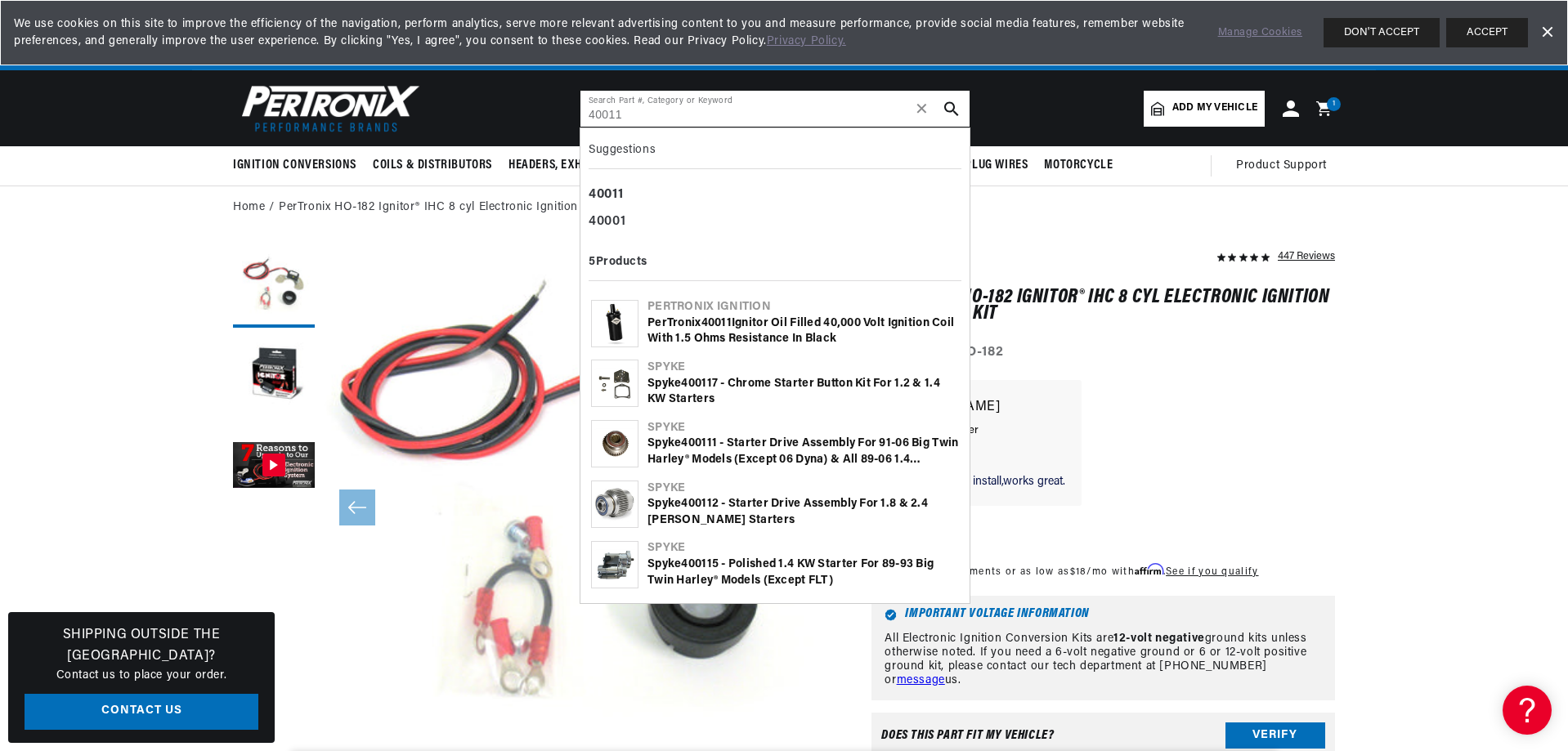
type input "40011"
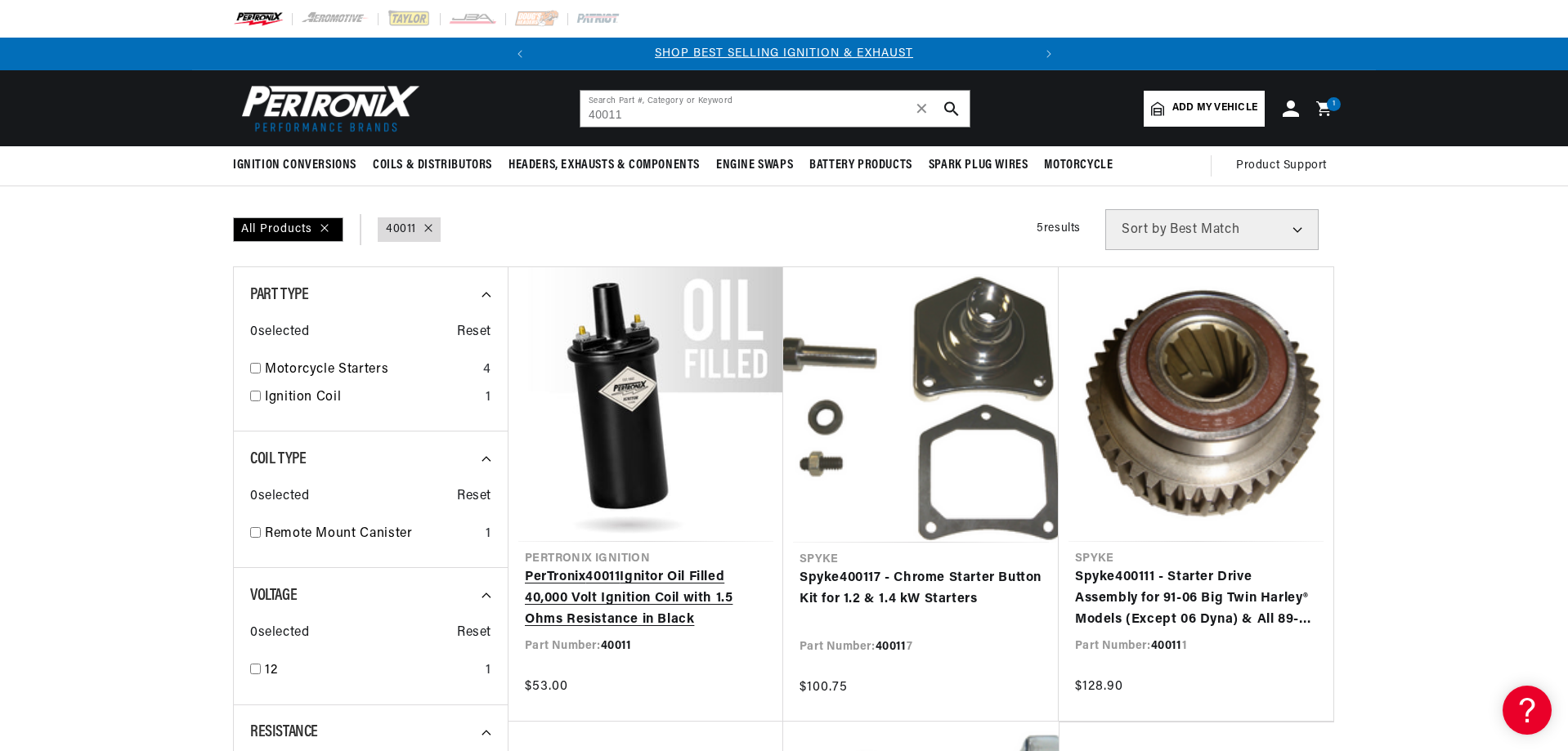
click at [589, 609] on link "PerTronix 40011 Ignitor Oil Filled 40,000 Volt Ignition Coil with 1.5 Ohms Resi…" at bounding box center [646, 598] width 242 height 63
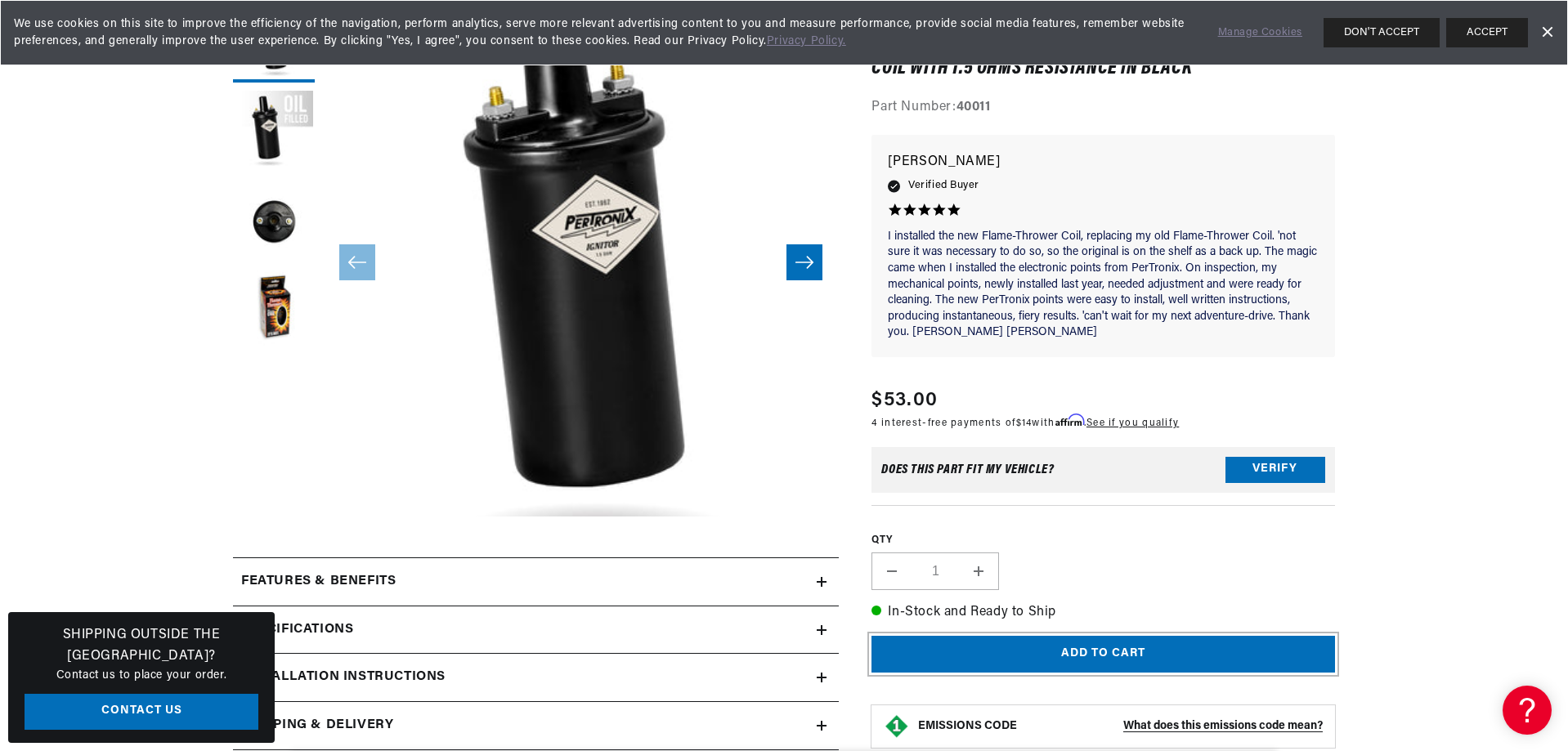
click at [1144, 655] on button "Add to cart" at bounding box center [1103, 654] width 463 height 37
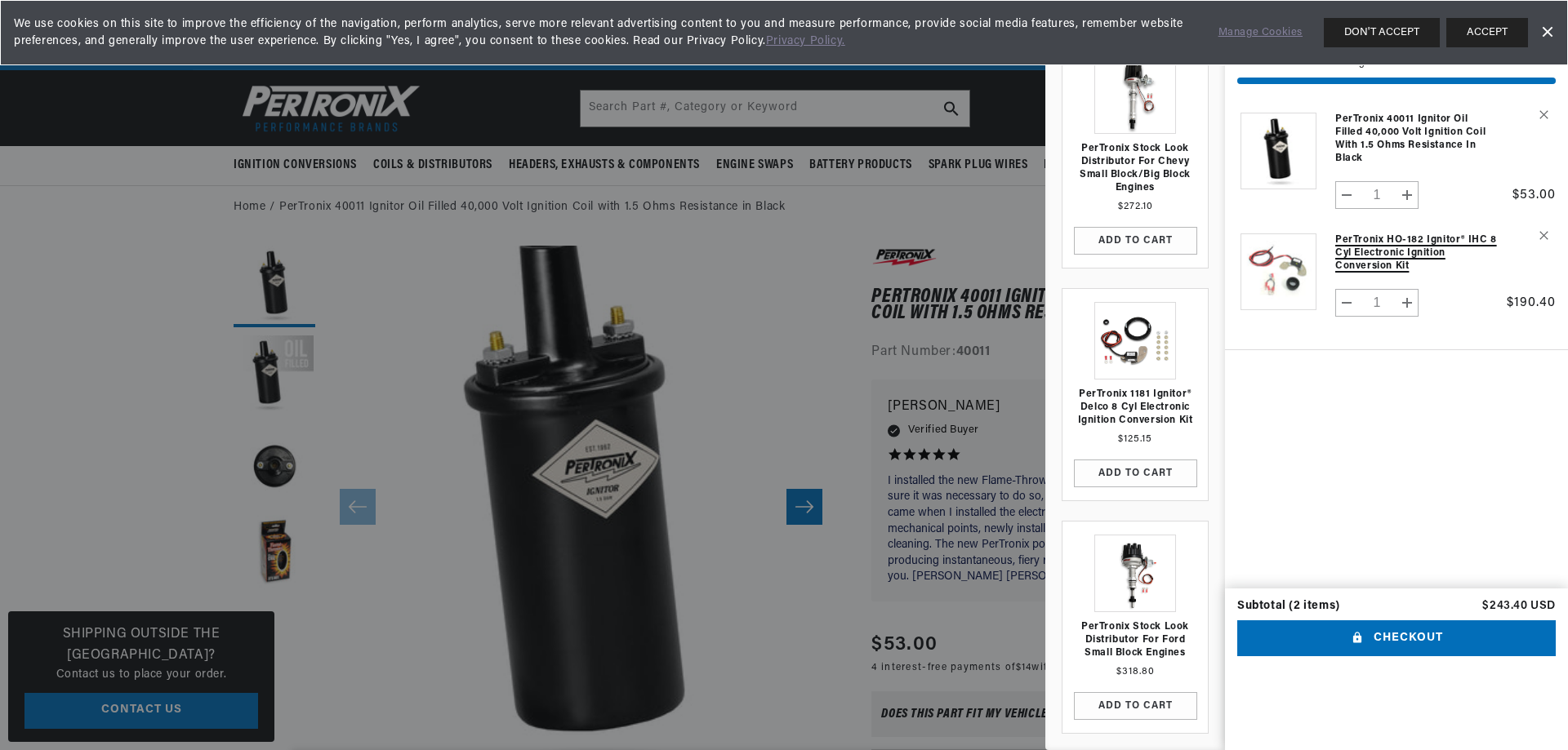
scroll to position [0, 495]
click at [1468, 657] on button "Checkout" at bounding box center [1396, 638] width 318 height 37
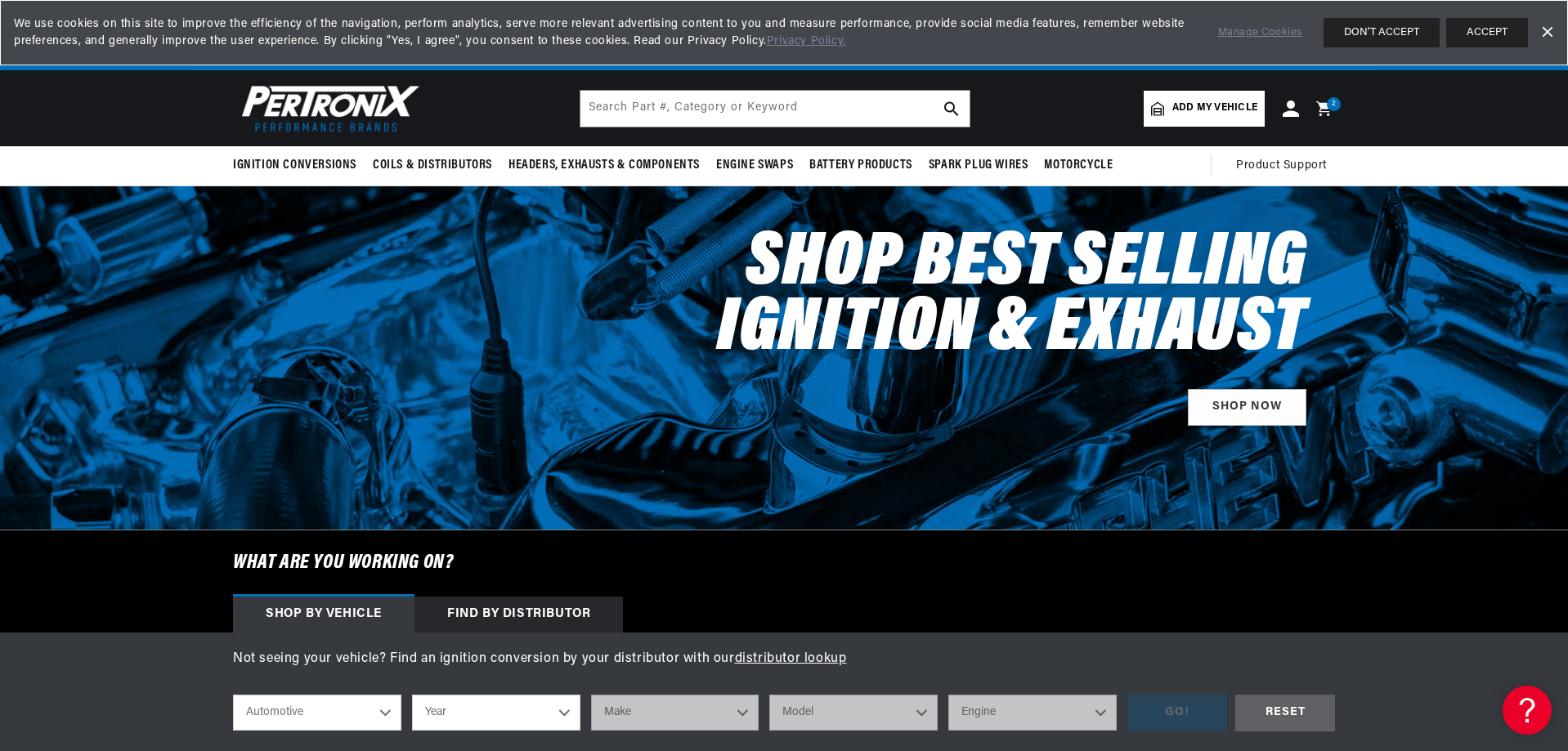
click at [1318, 94] on div "Add my vehicle MY VEHICLE S Store your vehicle in the garage Get products for y…" at bounding box center [1239, 109] width 191 height 36
click at [1307, 101] on icon at bounding box center [1326, 109] width 38 height 20
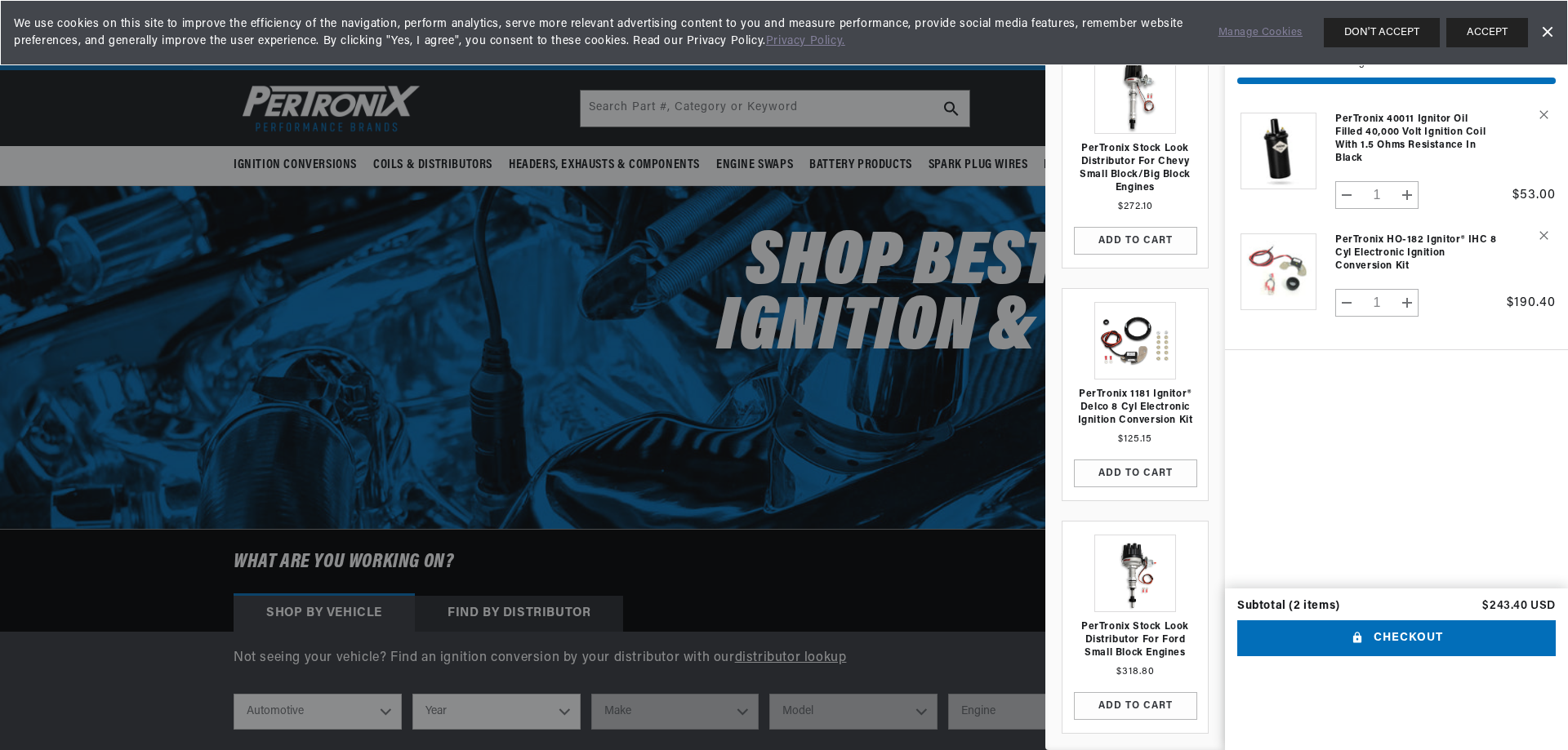
scroll to position [0, 495]
click at [1374, 645] on button "Checkout" at bounding box center [1396, 638] width 318 height 37
